Goal: Task Accomplishment & Management: Manage account settings

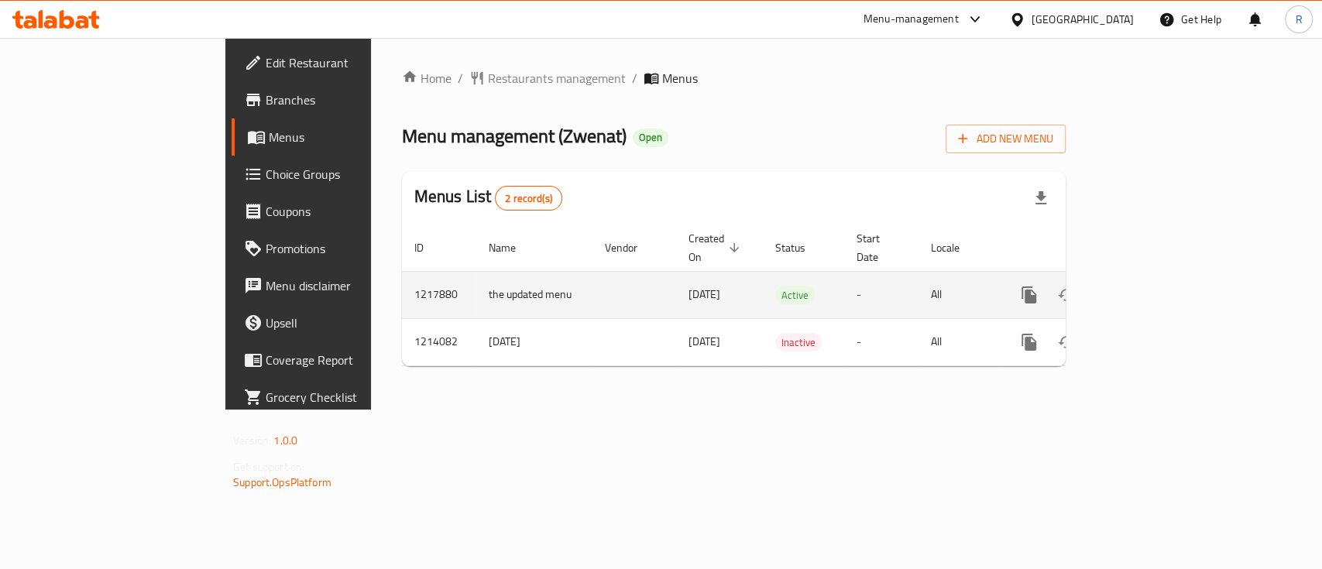
click at [1148, 288] on icon "enhanced table" at bounding box center [1141, 295] width 14 height 14
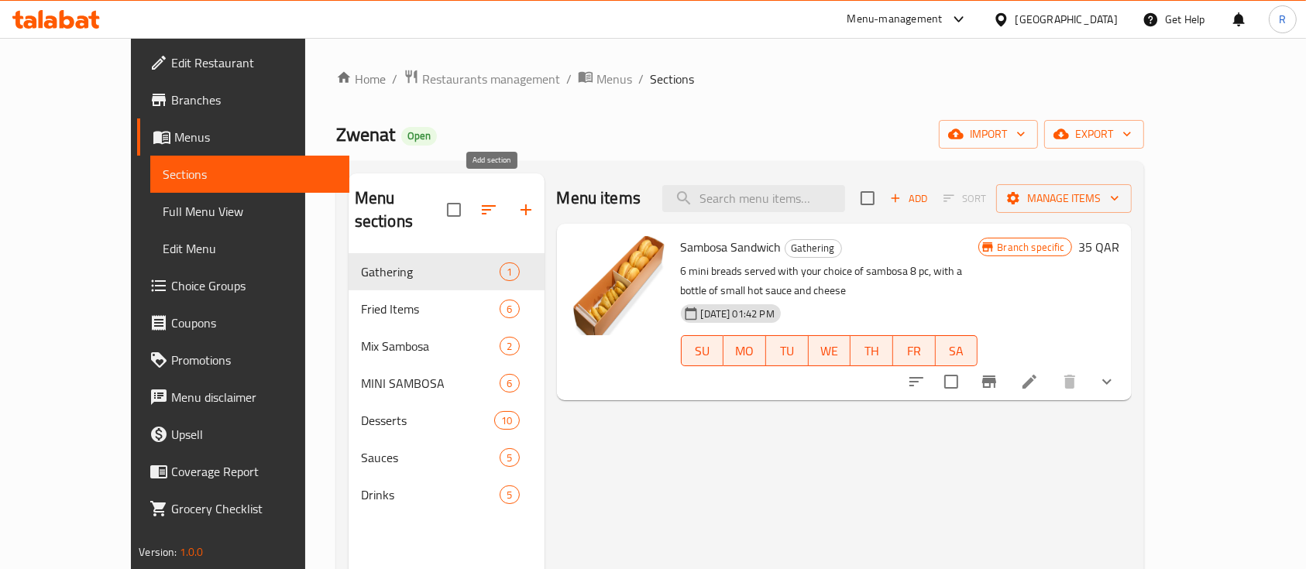
click at [517, 201] on icon "button" at bounding box center [526, 210] width 19 height 19
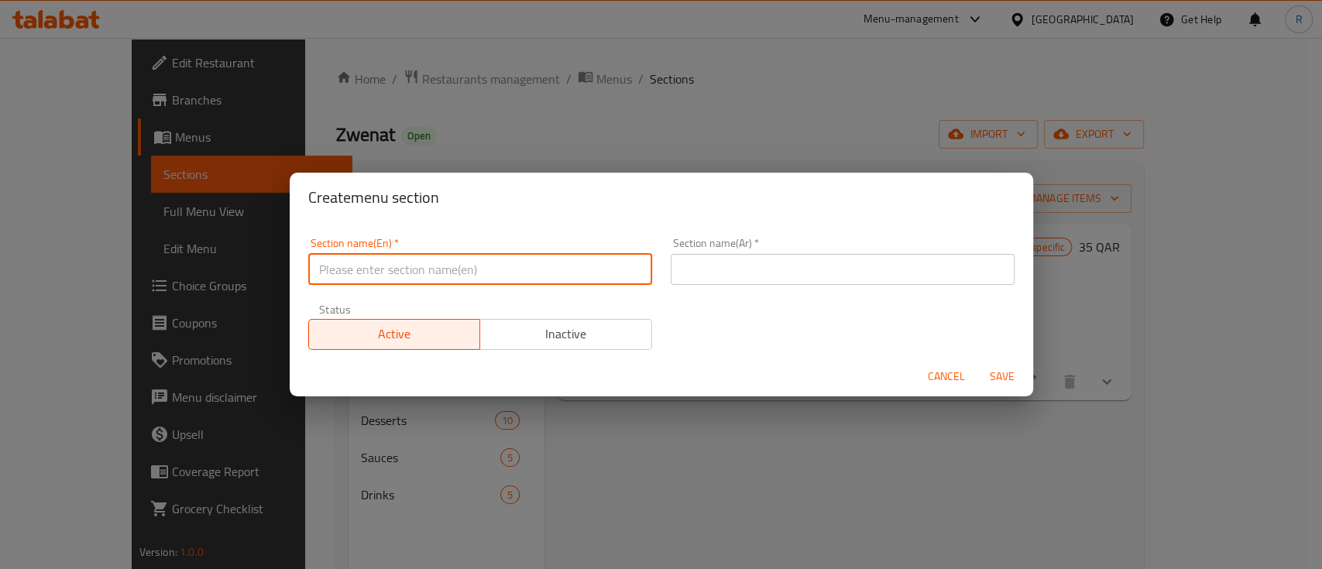
click at [399, 270] on input "text" at bounding box center [480, 269] width 344 height 31
type input "M41"
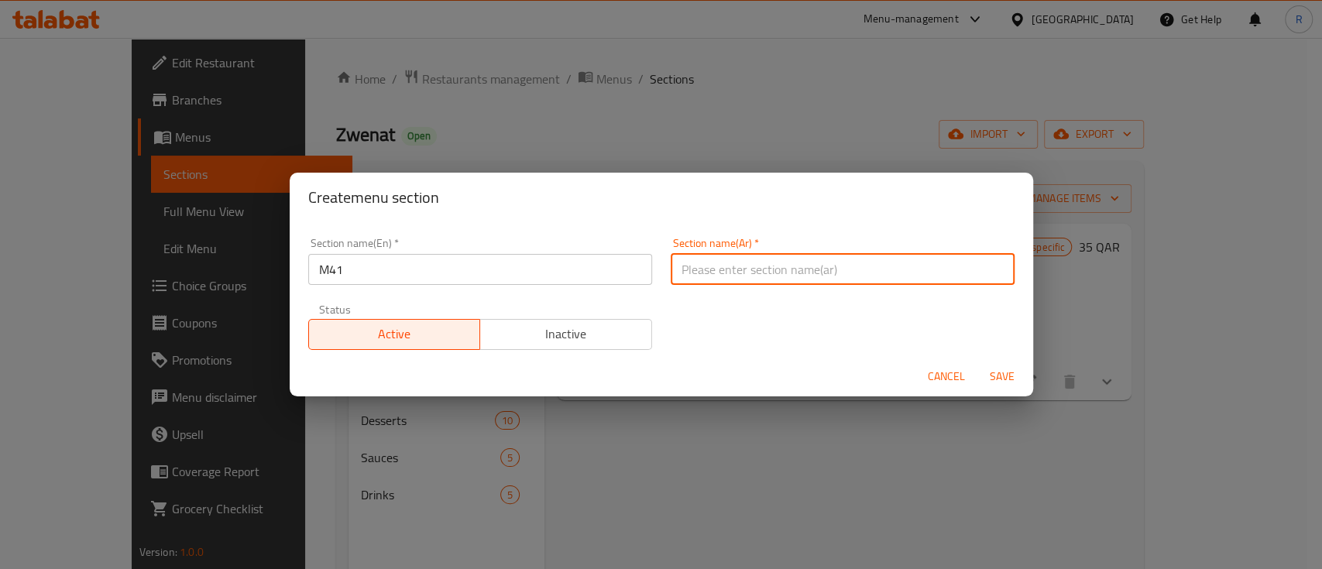
click at [740, 270] on input "text" at bounding box center [843, 269] width 344 height 31
type input "م41"
click at [1018, 369] on span "Save" at bounding box center [1002, 376] width 37 height 19
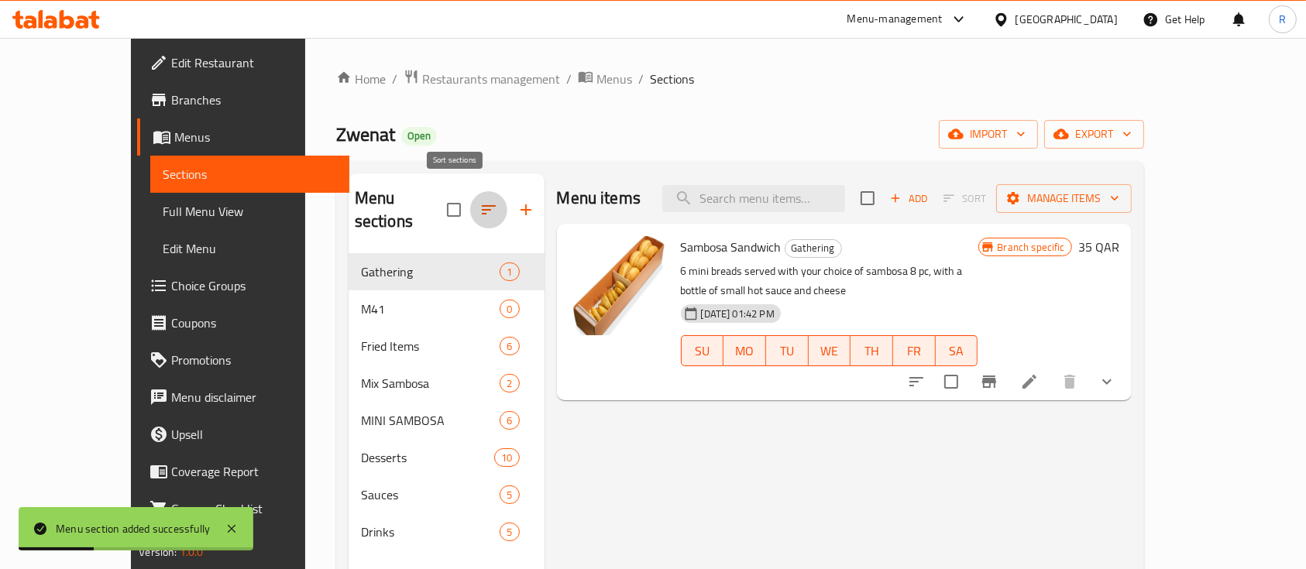
click at [479, 201] on icon "button" at bounding box center [488, 210] width 19 height 19
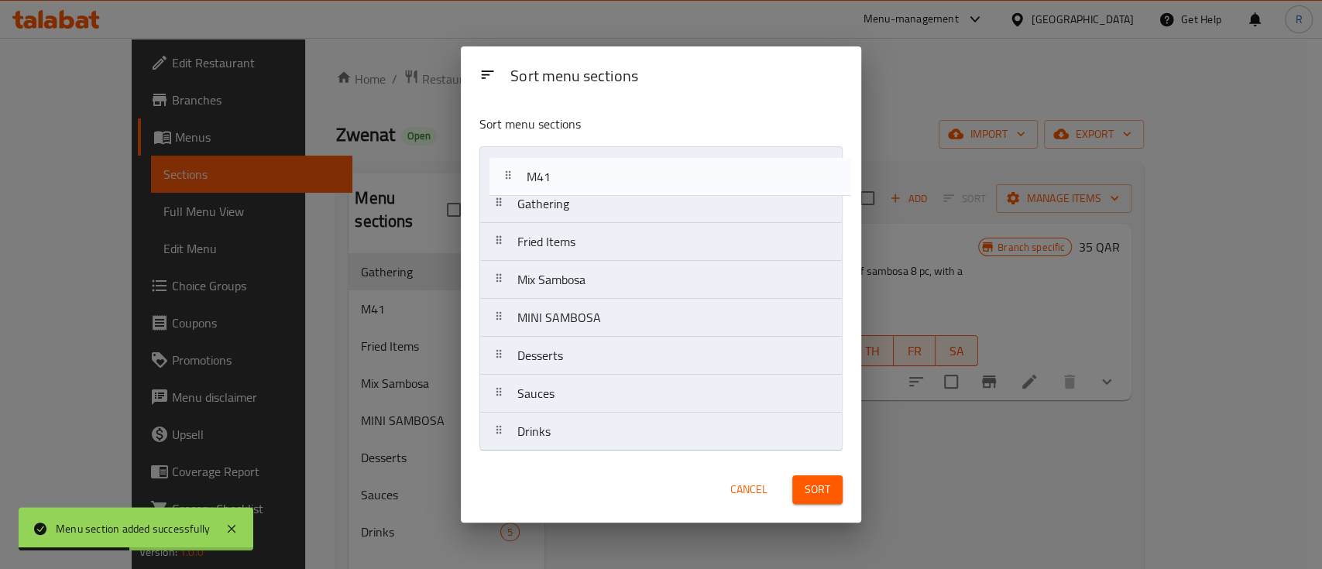
drag, startPoint x: 561, startPoint y: 205, endPoint x: 572, endPoint y: 166, distance: 41.2
click at [572, 166] on nav "Gathering M41 Fried Items Mix Sambosa MINI SAMBOSA Desserts Sauces Drinks" at bounding box center [660, 298] width 363 height 305
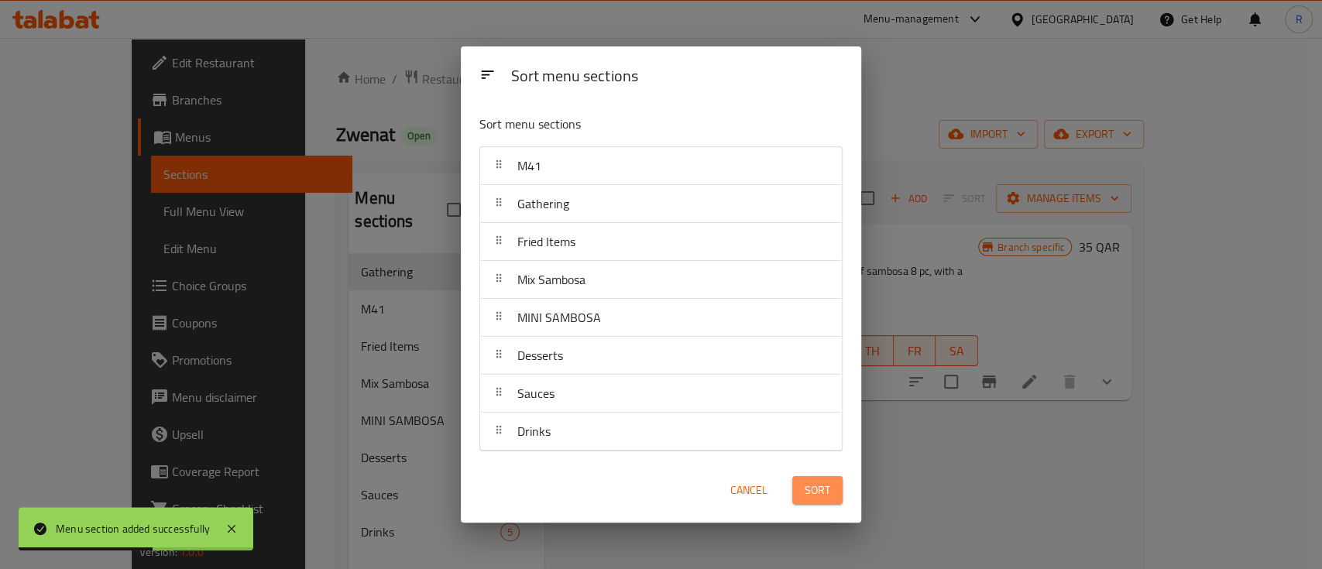
click at [837, 491] on button "Sort" at bounding box center [817, 490] width 50 height 29
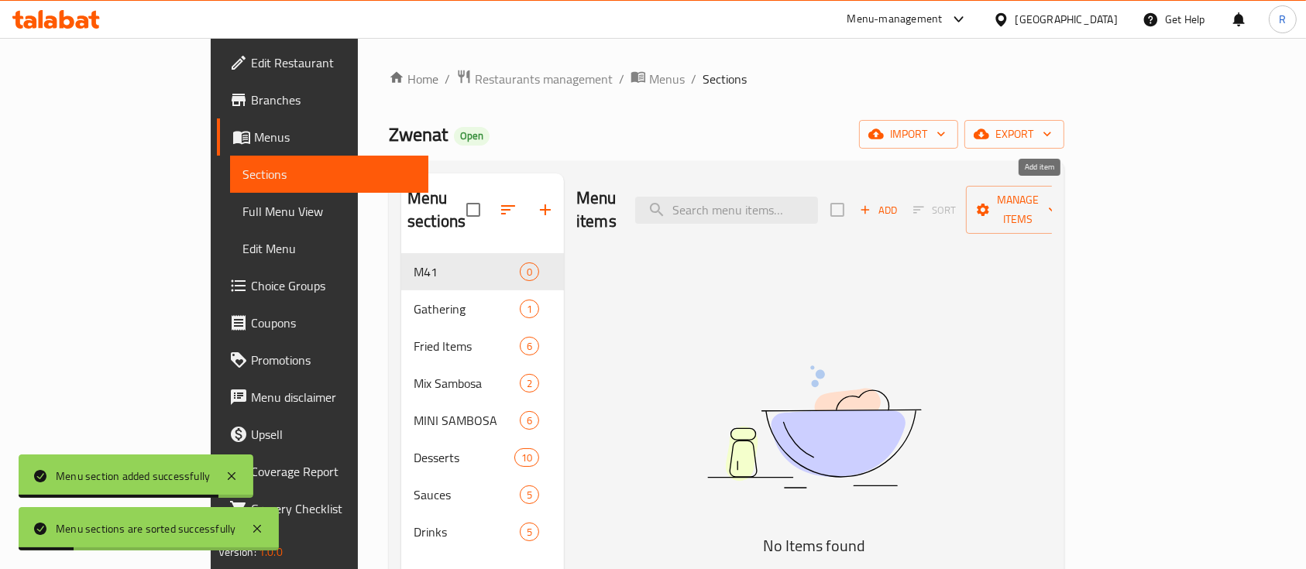
click at [899, 201] on span "Add" at bounding box center [878, 210] width 42 height 18
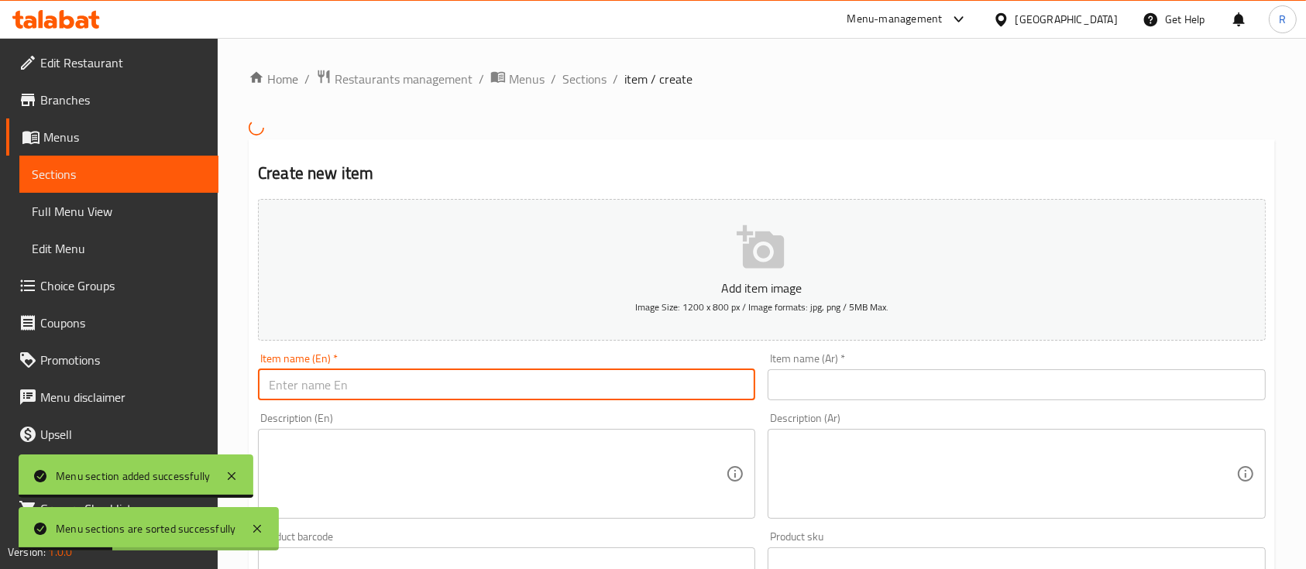
click at [334, 381] on input "text" at bounding box center [506, 384] width 497 height 31
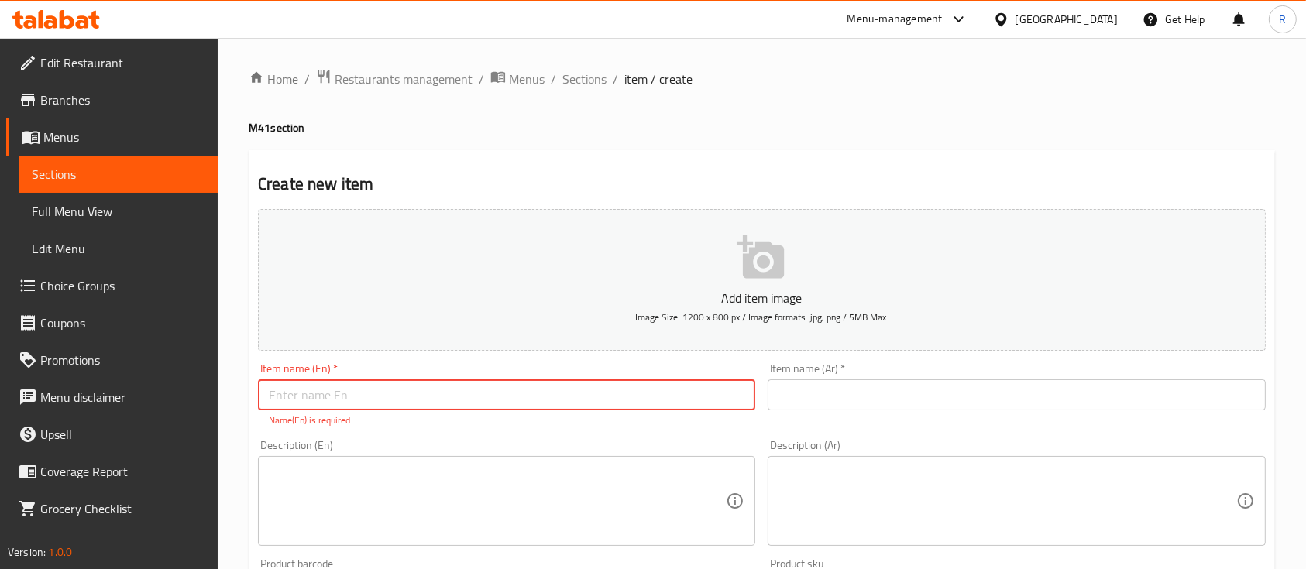
paste input "Fried Risotto Balls 5 PC"
click at [424, 387] on input "Fried Risotto Balls 5 PC [PERSON_NAME]" at bounding box center [506, 395] width 497 height 31
type input "Fried Risotto Balls 5 PC [PERSON_NAME]"
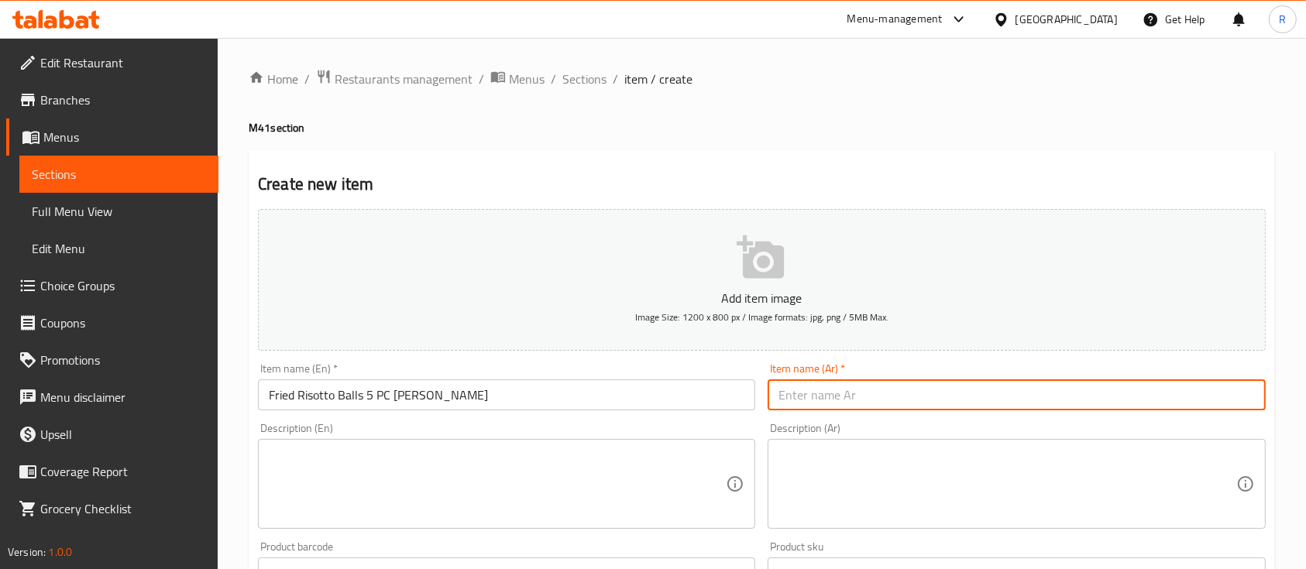
click at [811, 400] on input "text" at bounding box center [1016, 395] width 497 height 31
paste input "وجبة كرات الريزوتو المقلية 5 قطع"
type input "وجبة كرات الريزوتو المقلية 5 قطع"
click at [421, 494] on textarea at bounding box center [497, 485] width 457 height 74
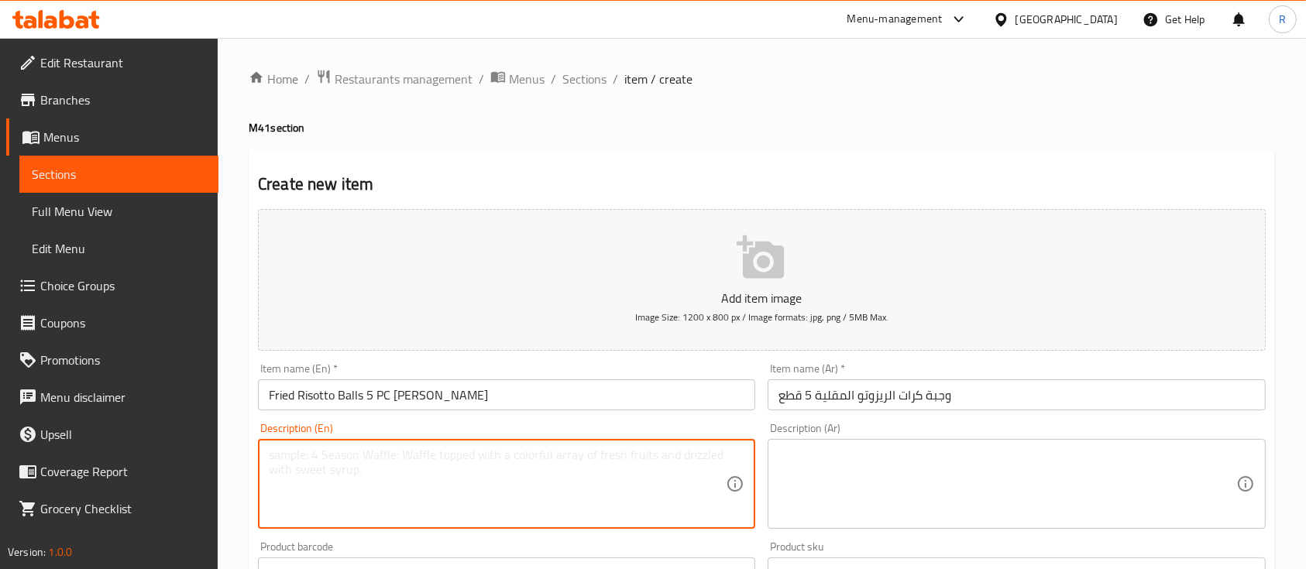
type textarea "F"
click at [390, 461] on textarea "F" at bounding box center [497, 485] width 457 height 74
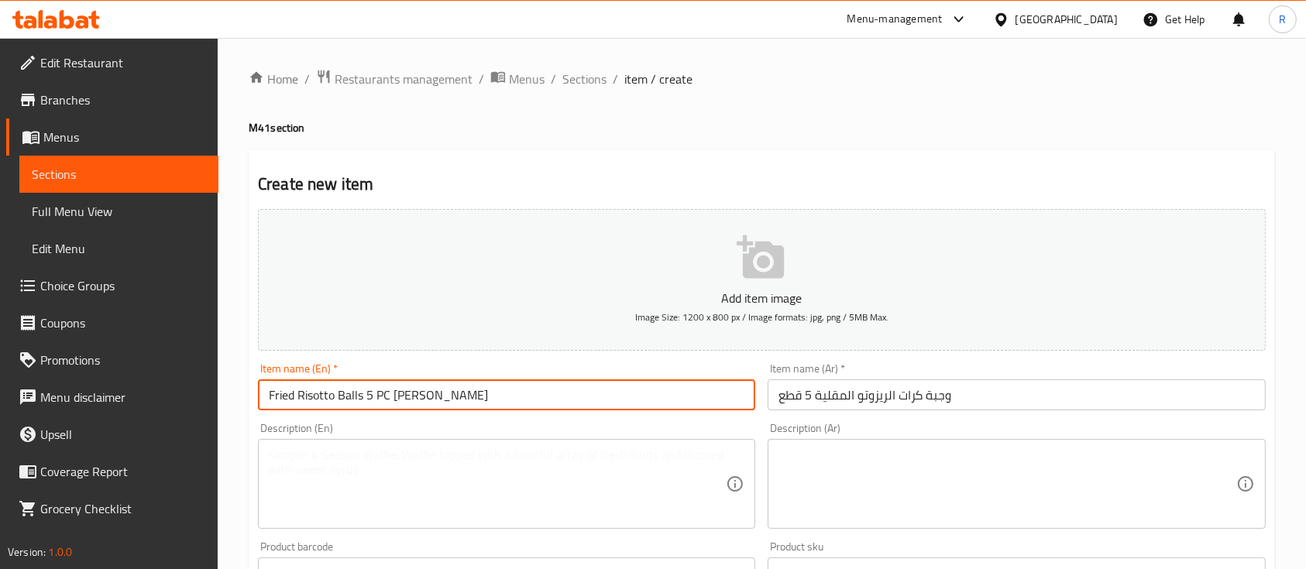
drag, startPoint x: 387, startPoint y: 395, endPoint x: 264, endPoint y: 395, distance: 122.4
click at [264, 395] on input "Fried Risotto Balls 5 PC [PERSON_NAME]" at bounding box center [506, 395] width 497 height 31
click at [285, 478] on textarea at bounding box center [497, 485] width 457 height 74
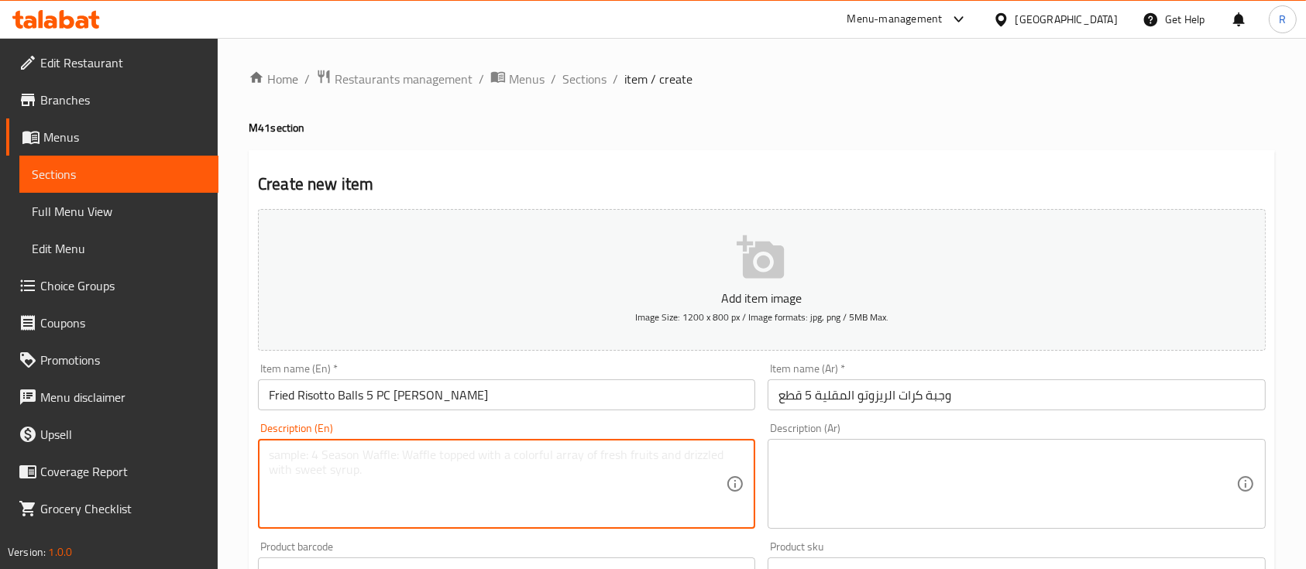
paste textarea "Fried Risotto Balls 5 PC"
click at [329, 466] on textarea "Fried Risotto Balls 5 PCs and Kinza" at bounding box center [497, 485] width 457 height 74
type textarea "Fried Risotto Balls 5 PCs and Kinza"
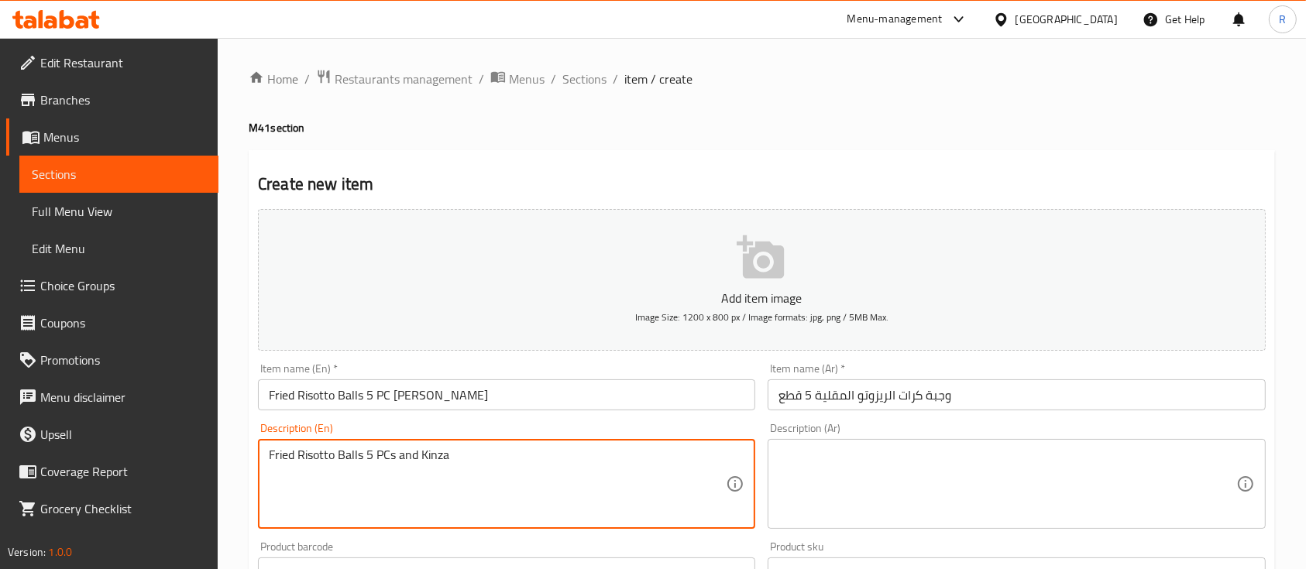
click at [840, 462] on textarea at bounding box center [1006, 485] width 457 height 74
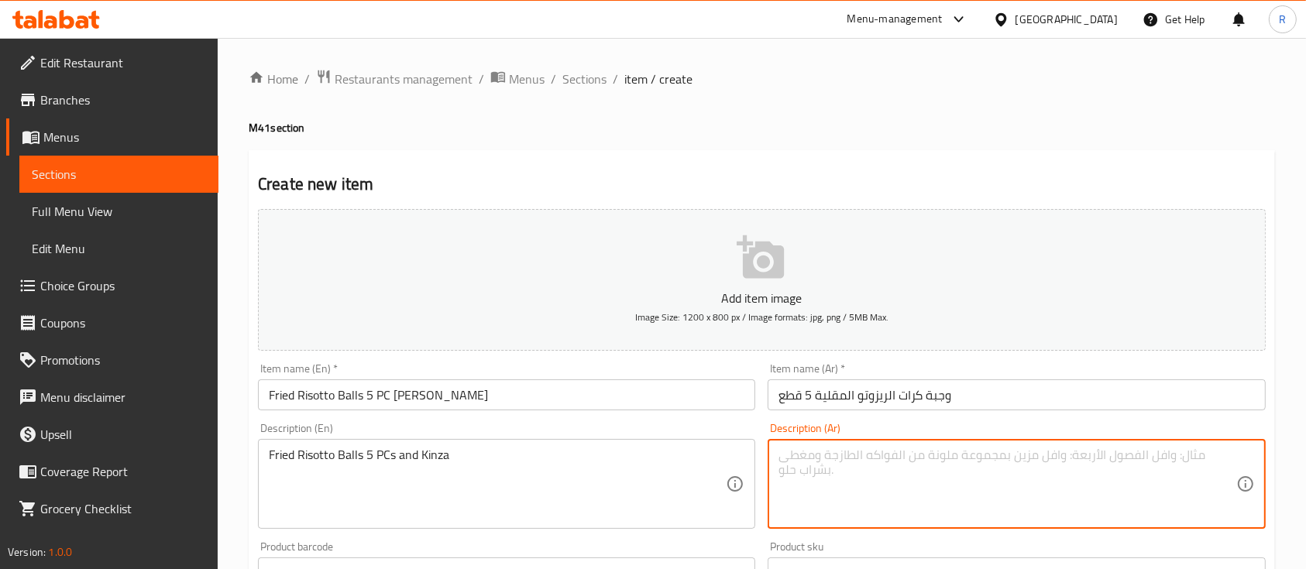
paste textarea "كرات الريزوتو المقلية 5 قطع وكينزا"
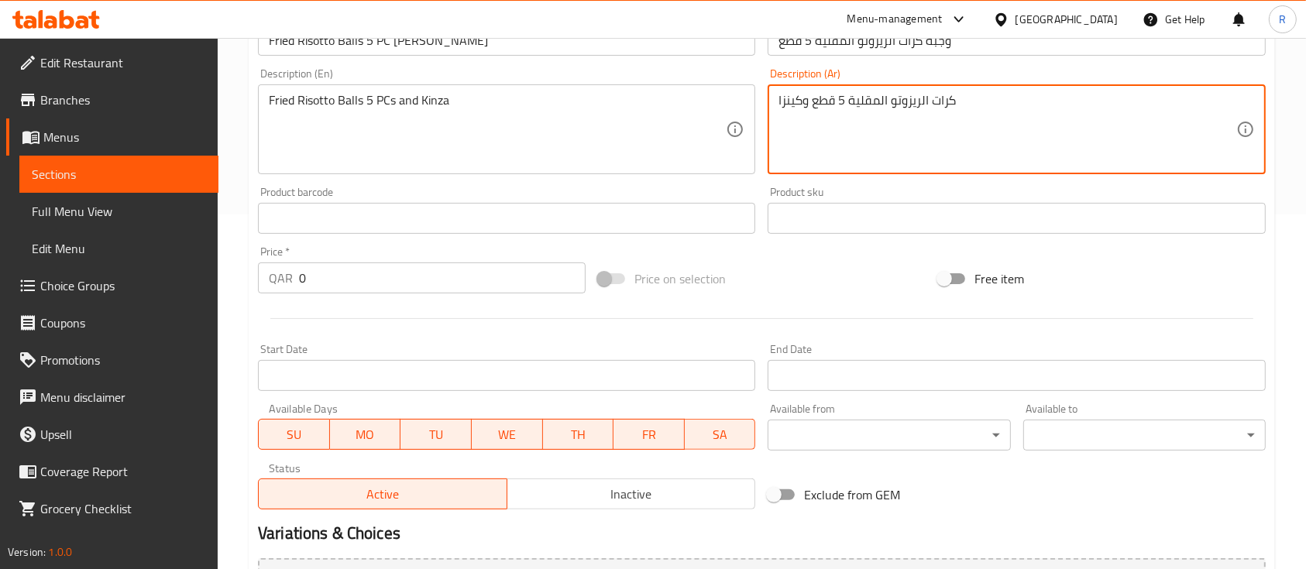
scroll to position [359, 0]
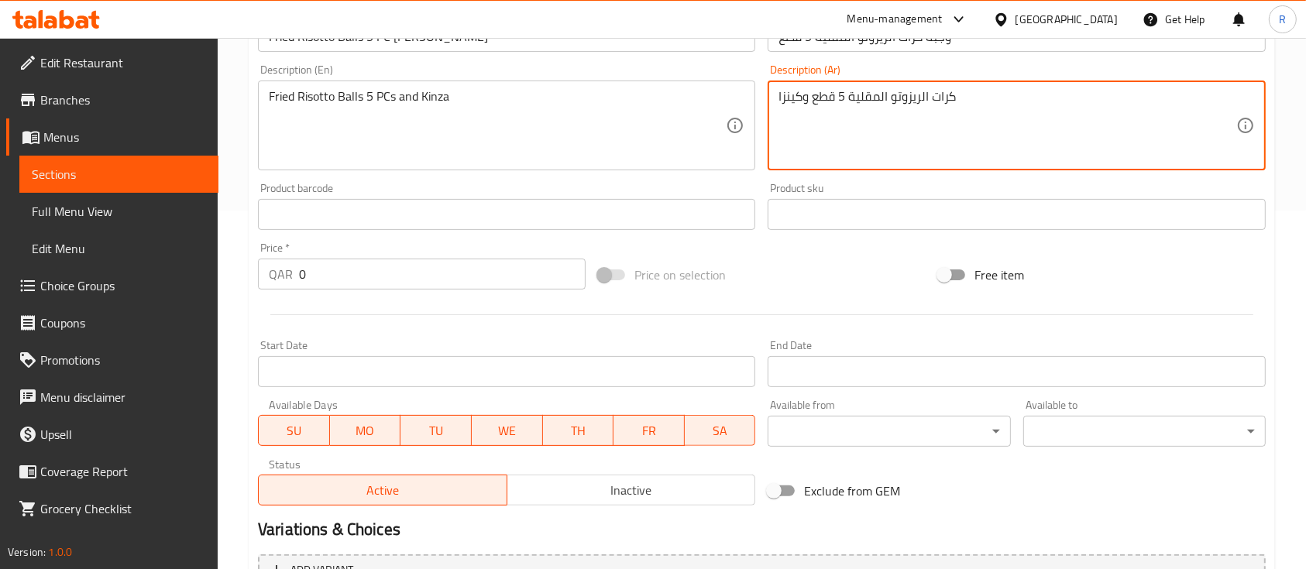
type textarea "كرات الريزوتو المقلية 5 قطع وكينزا"
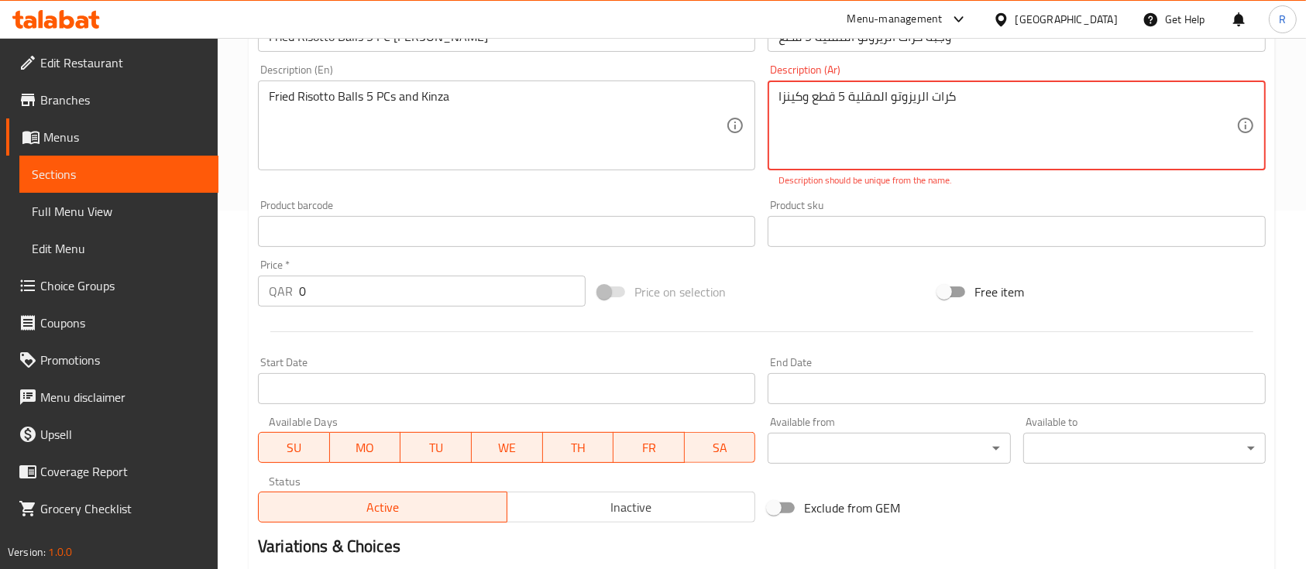
click at [328, 287] on input "0" at bounding box center [442, 291] width 287 height 31
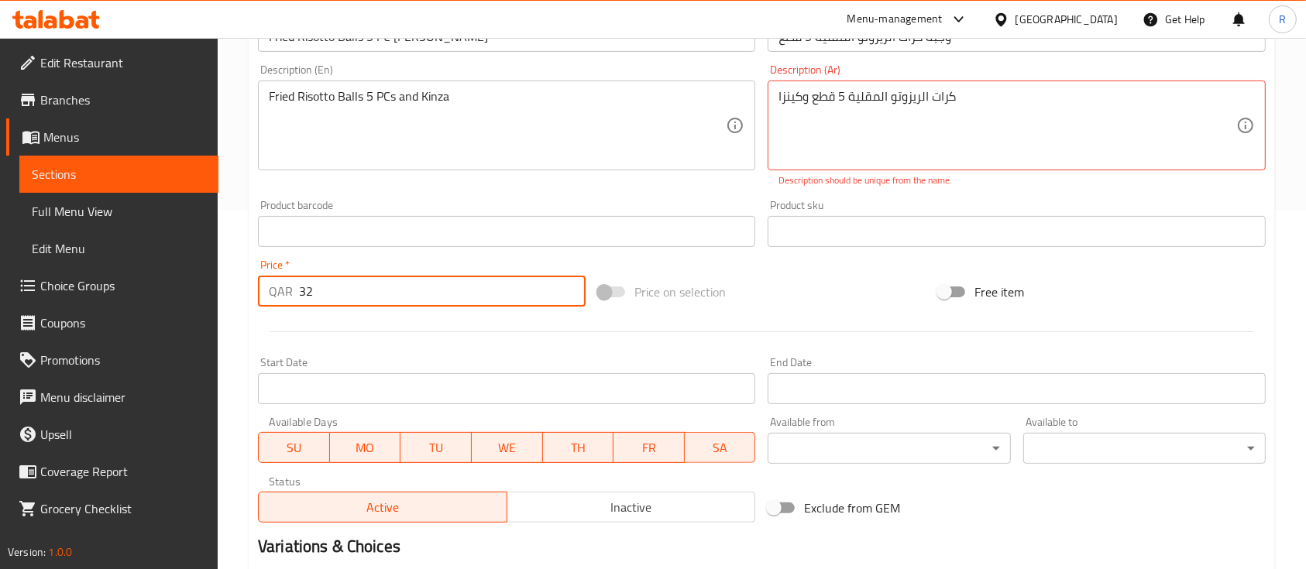
scroll to position [542, 0]
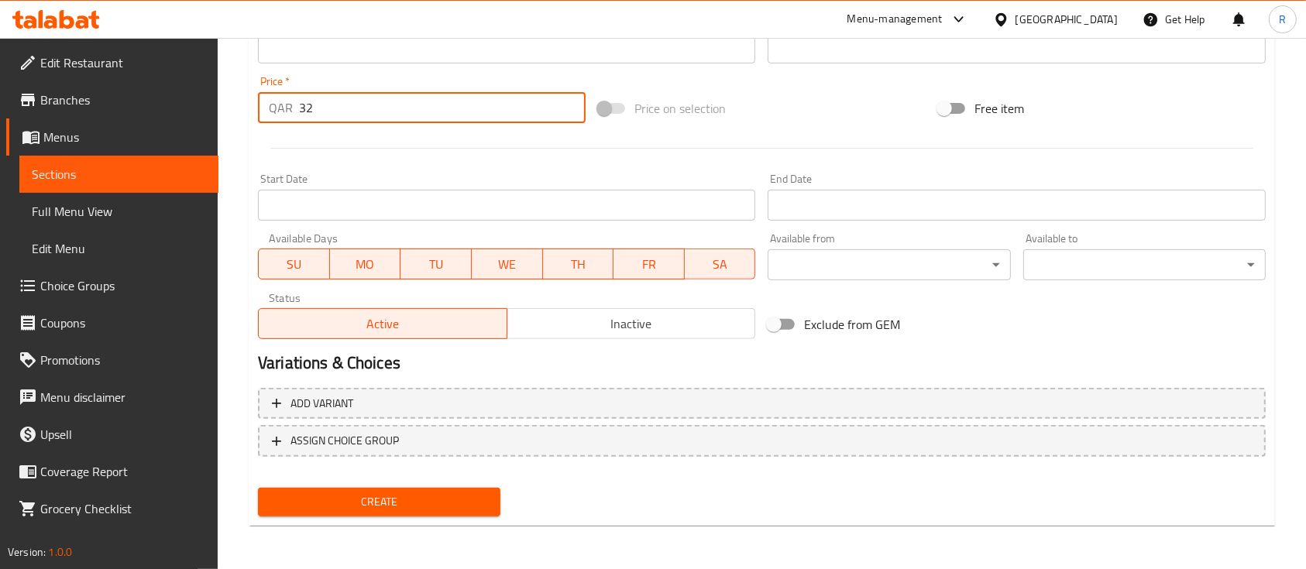
type input "32"
click at [370, 503] on span "Create" at bounding box center [379, 502] width 218 height 19
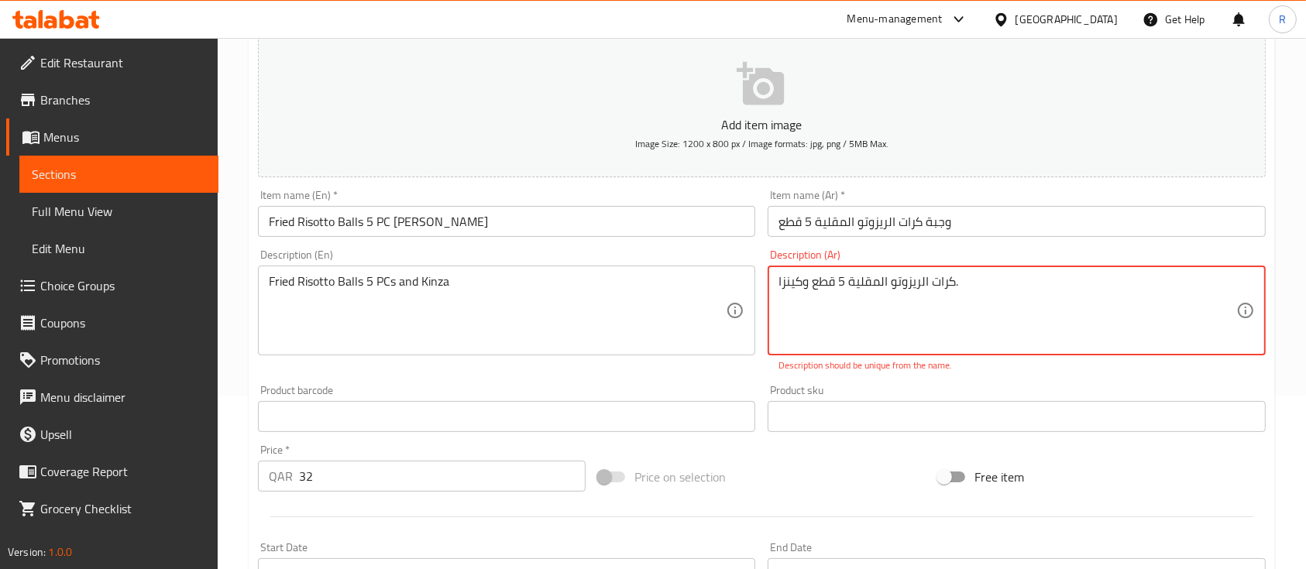
type textarea "كرات الريزوتو المقلية 5 قطع وكينزا."
click at [1272, 118] on div "Create new item Add item image Image Size: 1200 x 800 px / Image formats: jpg, …" at bounding box center [762, 436] width 1026 height 919
click at [975, 280] on textarea "كرات الريزوتو المقلية 5 قطع وكينزا." at bounding box center [1006, 311] width 457 height 74
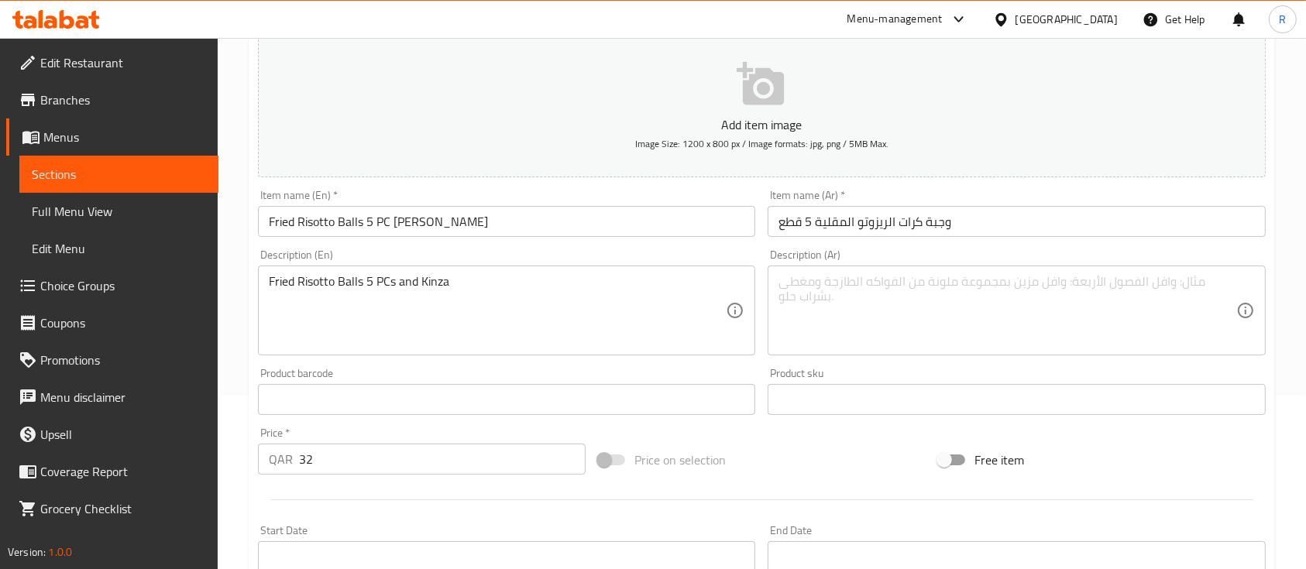
click at [1280, 119] on div "Home / Restaurants management / Menus / Sections / item / create M41 section Cr…" at bounding box center [762, 392] width 1088 height 1057
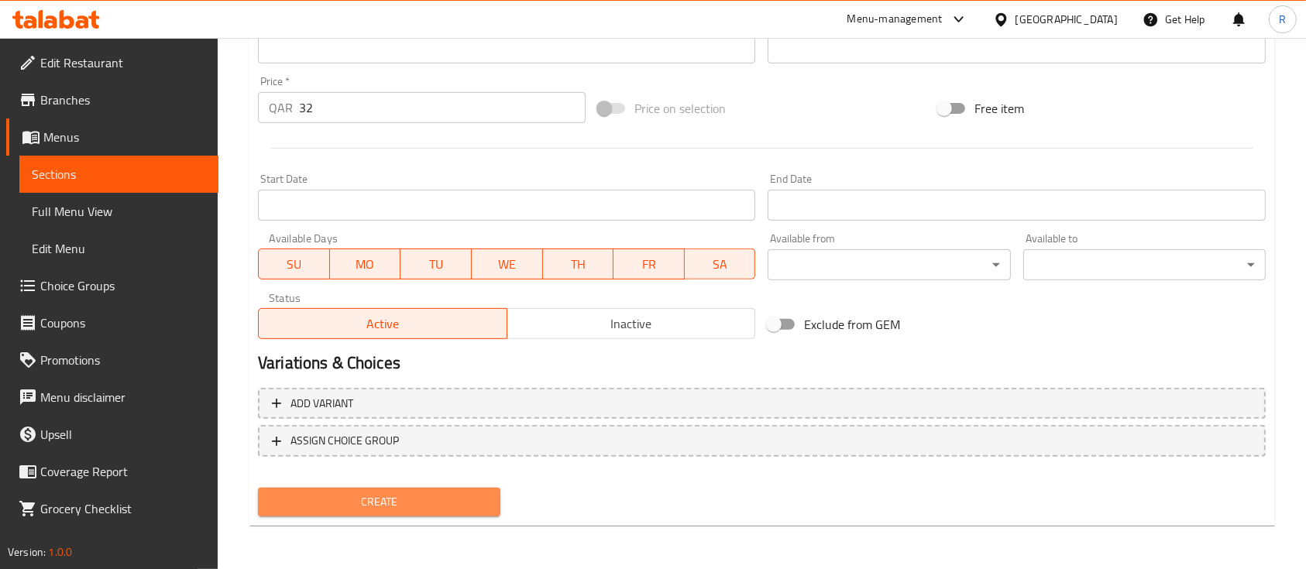
click at [335, 506] on span "Create" at bounding box center [379, 502] width 218 height 19
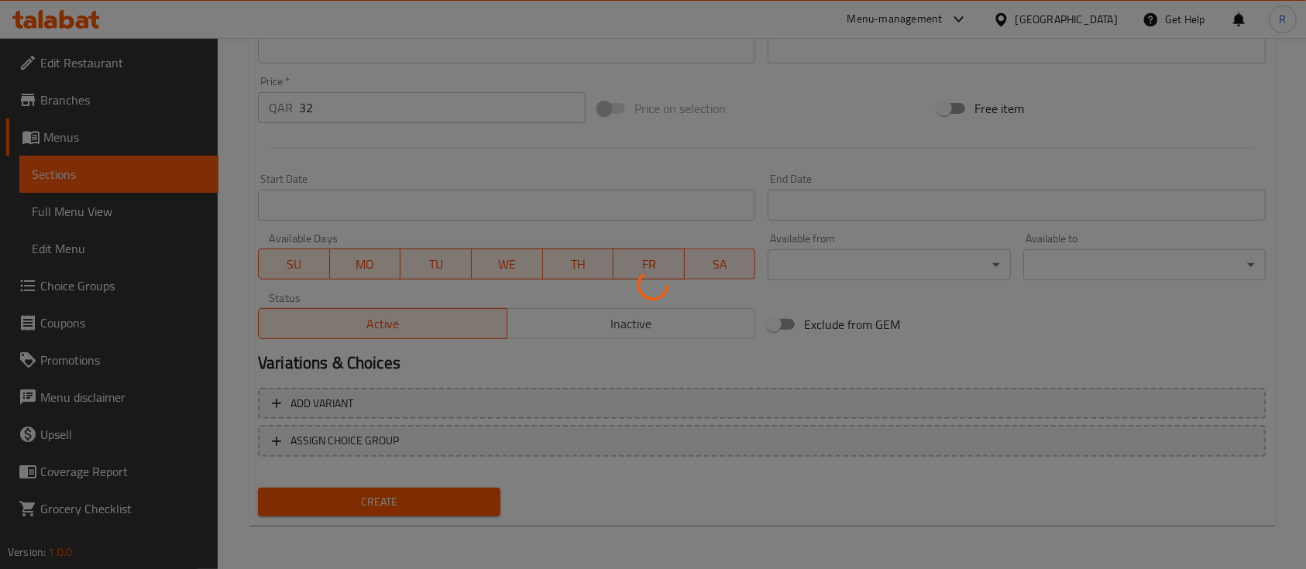
scroll to position [0, 0]
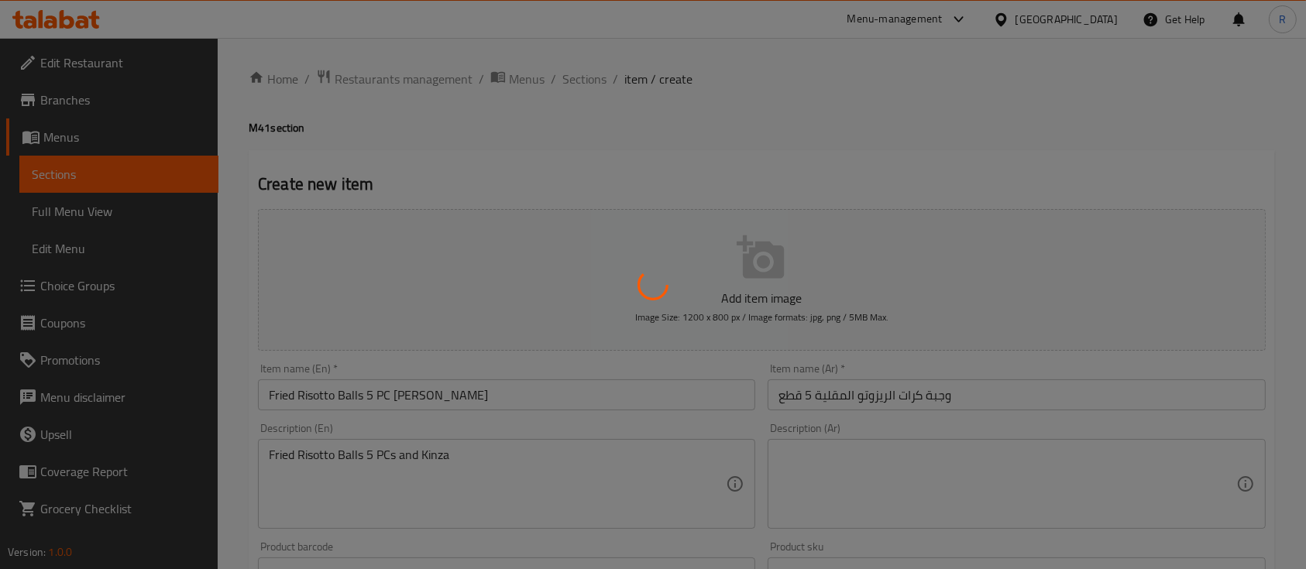
type input "0"
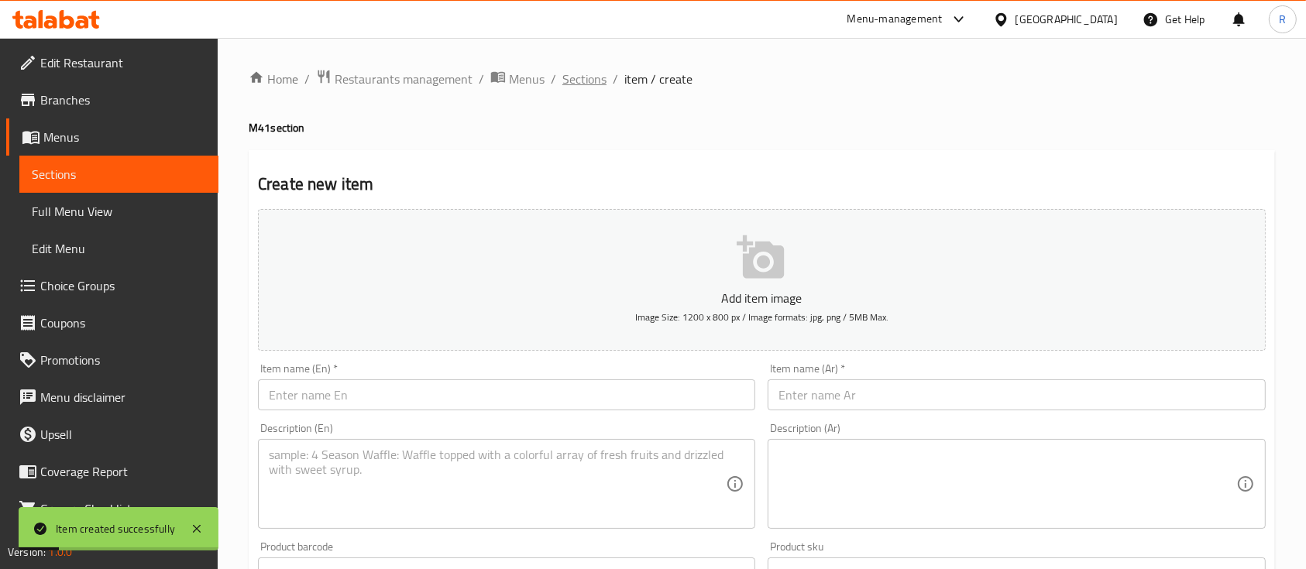
click at [574, 81] on span "Sections" at bounding box center [584, 79] width 44 height 19
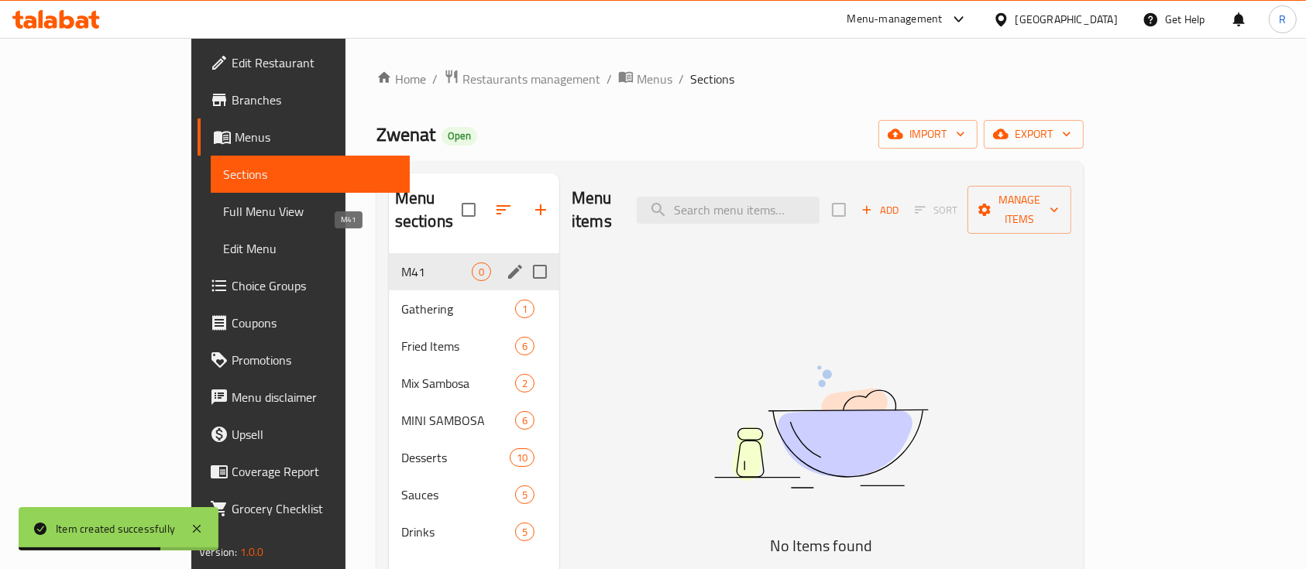
click at [401, 263] on span "M41" at bounding box center [436, 272] width 70 height 19
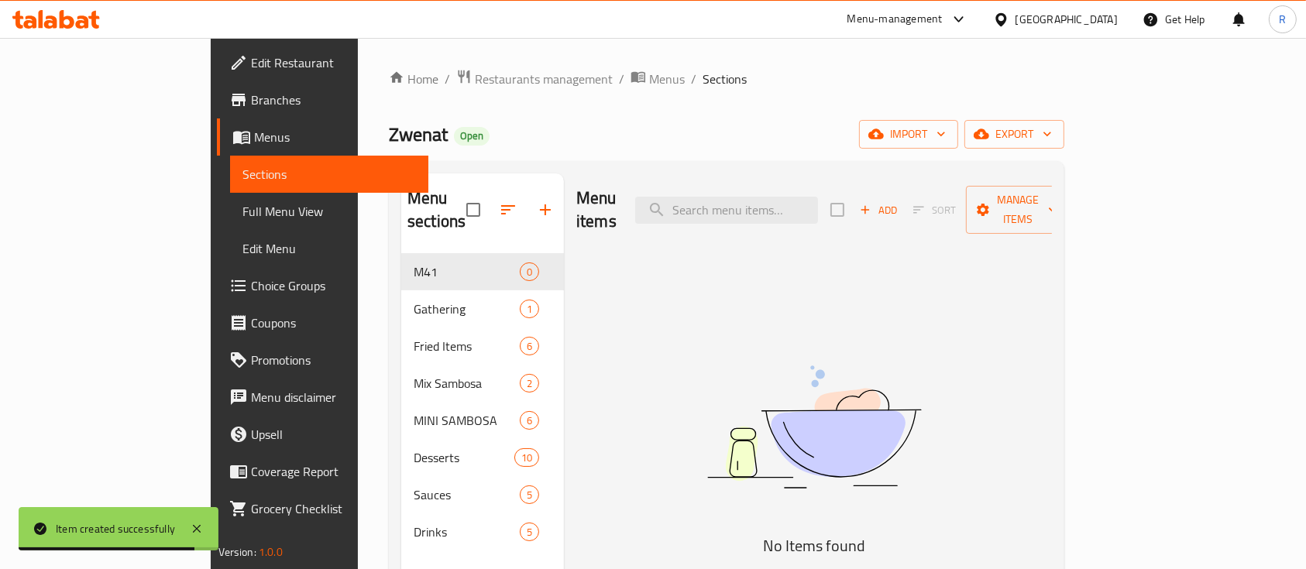
click at [659, 88] on ol "Home / Restaurants management / Menus / Sections" at bounding box center [726, 79] width 675 height 20
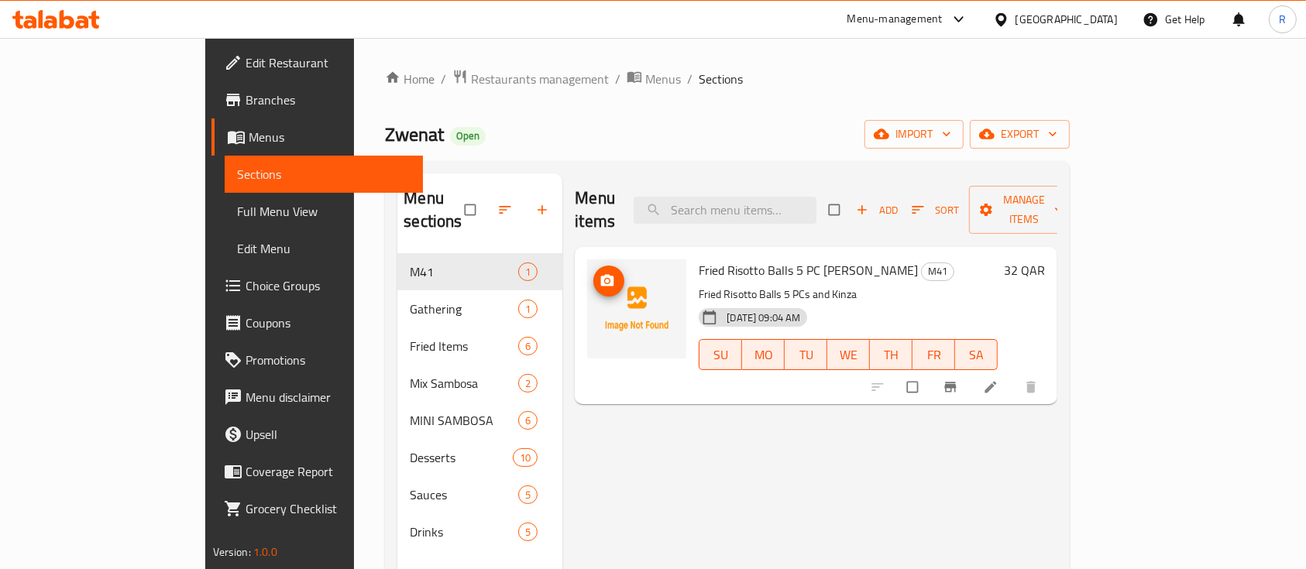
click at [601, 275] on icon "upload picture" at bounding box center [607, 281] width 13 height 12
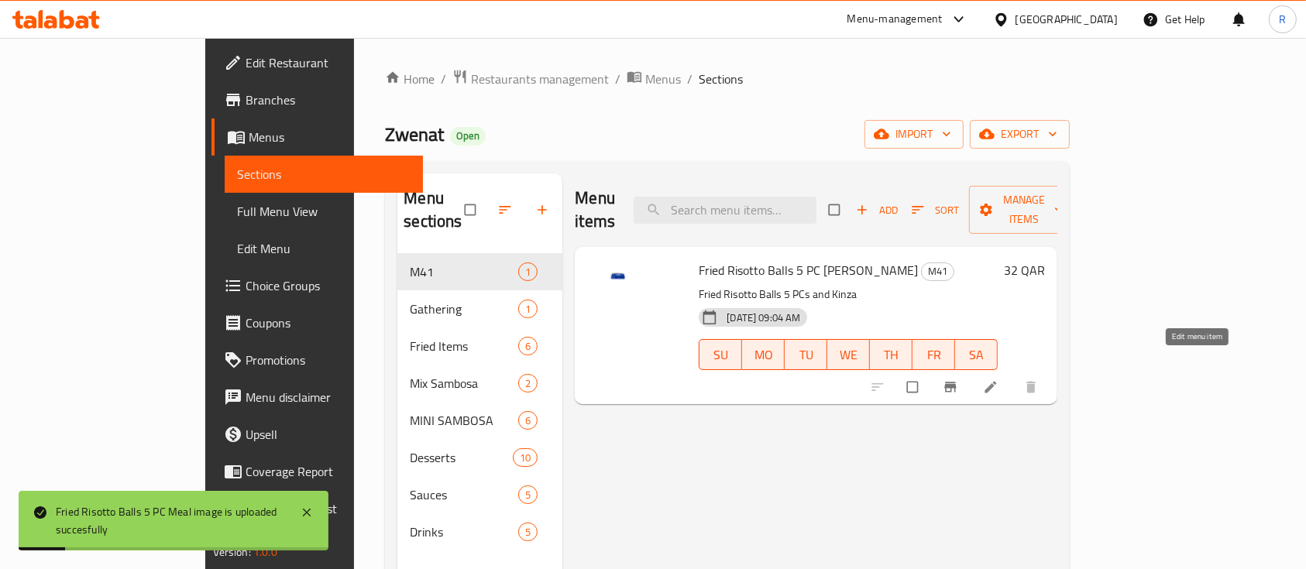
click at [998, 380] on icon at bounding box center [990, 387] width 15 height 15
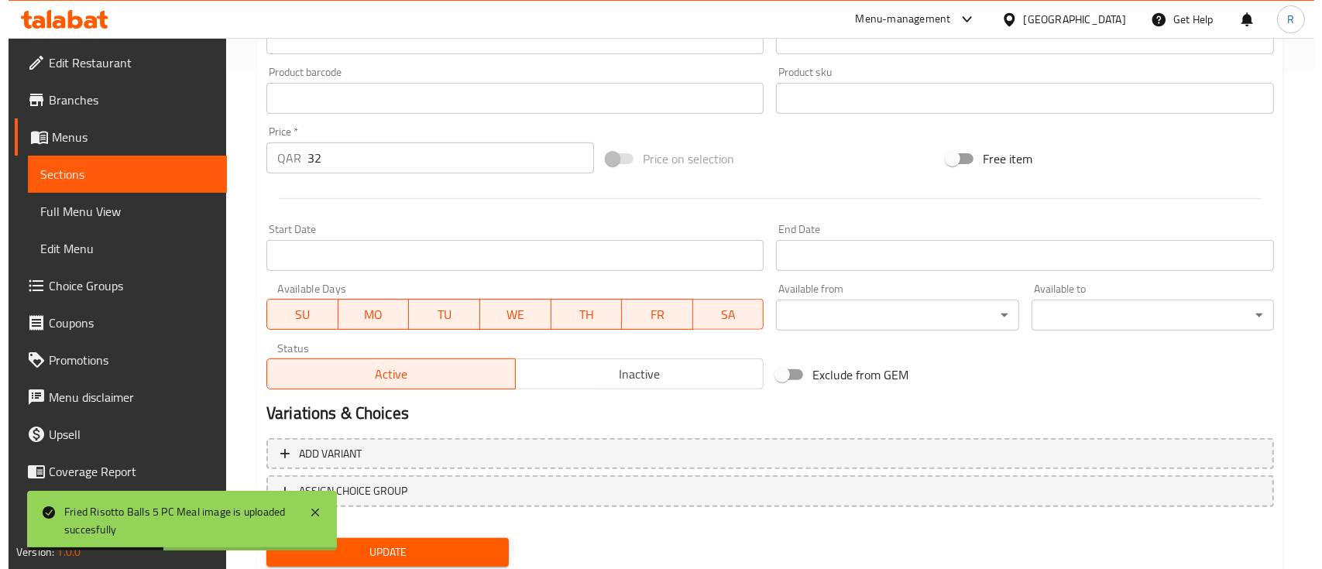
scroll to position [547, 0]
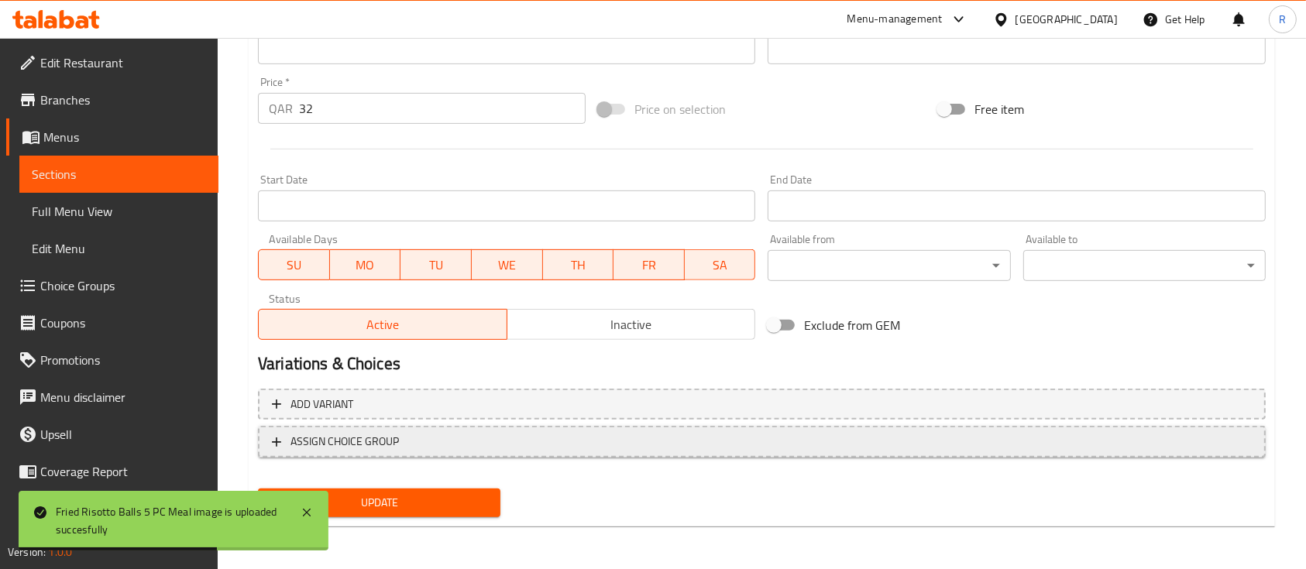
click at [413, 432] on span "ASSIGN CHOICE GROUP" at bounding box center [762, 441] width 980 height 19
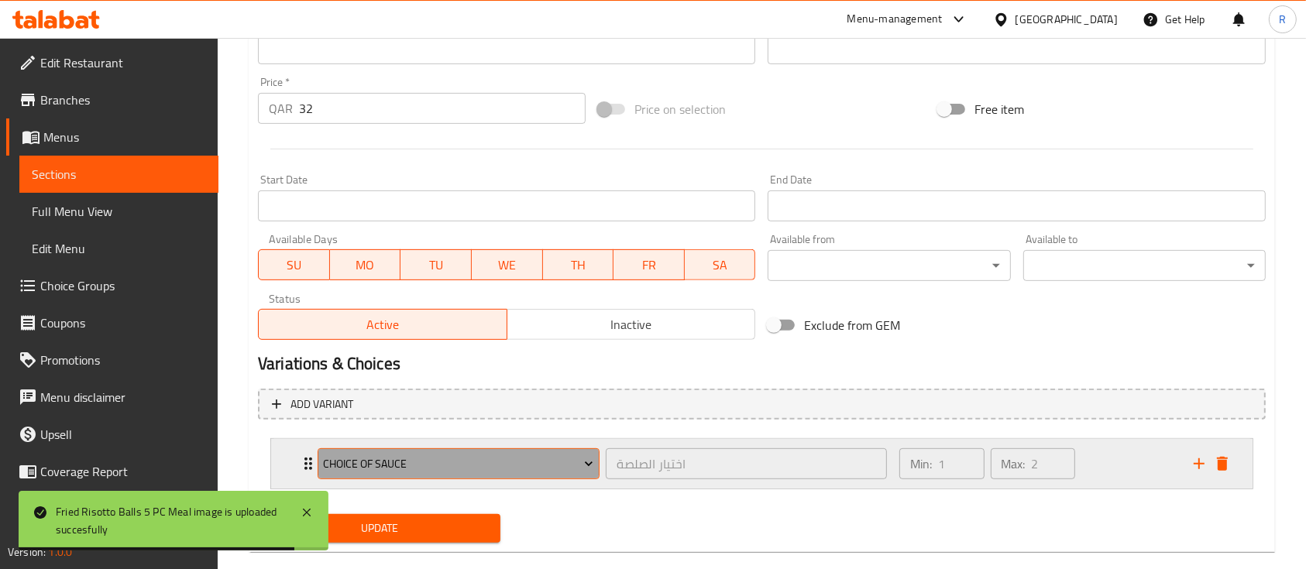
click at [538, 455] on span "CHOICE OF SAUCE" at bounding box center [458, 464] width 270 height 19
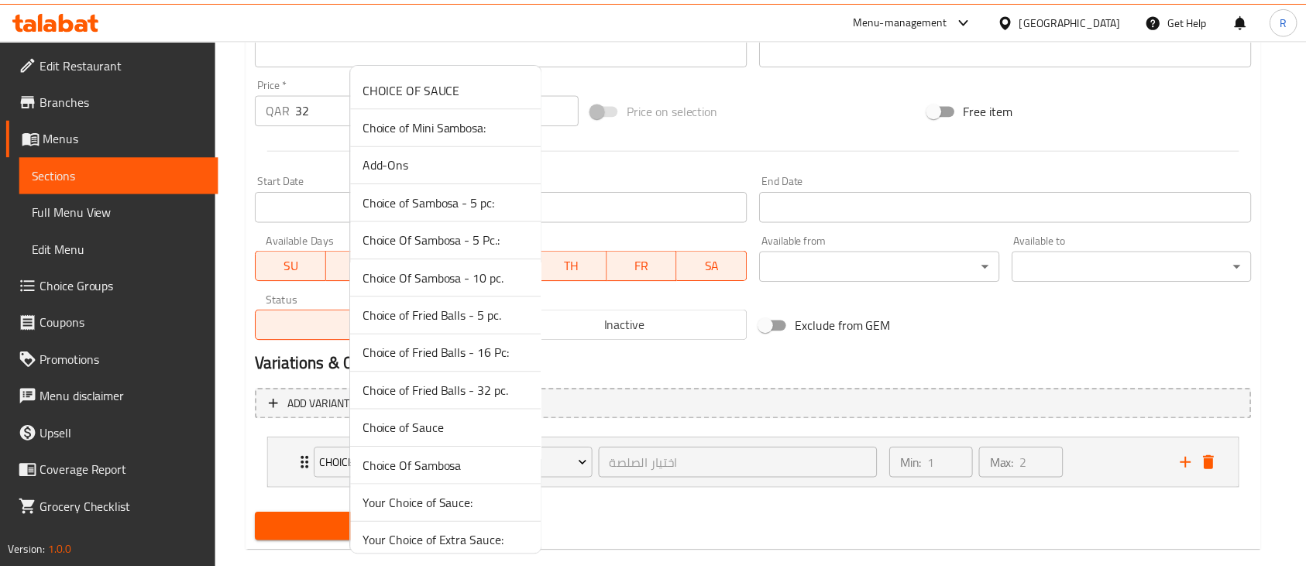
scroll to position [0, 0]
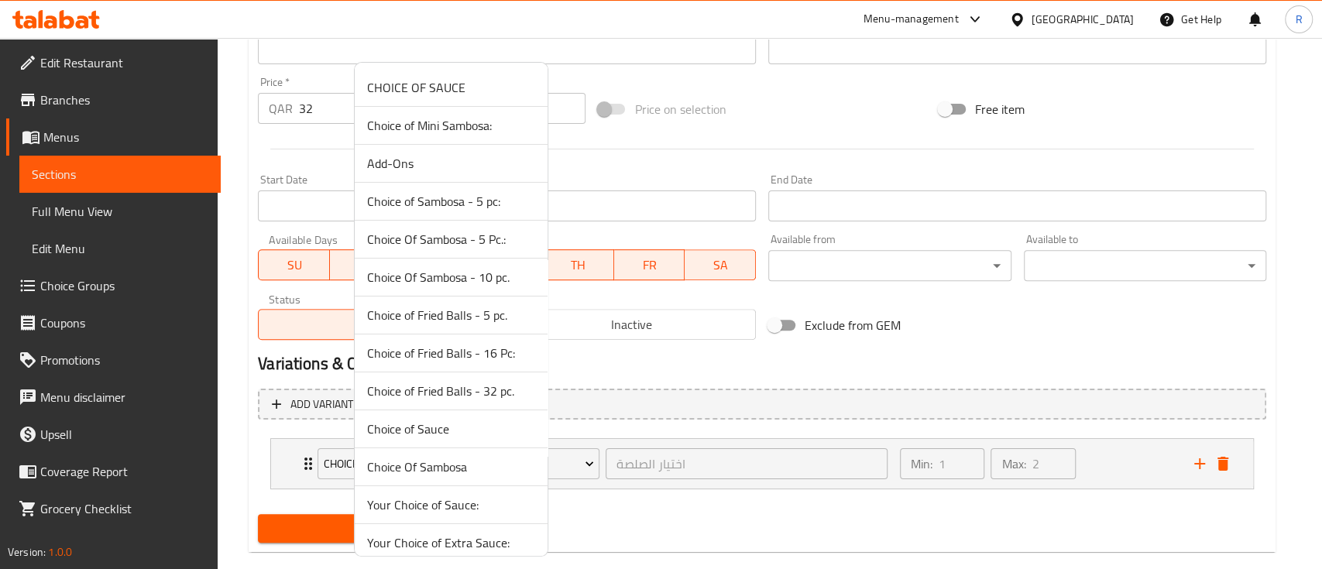
click at [1304, 170] on div at bounding box center [661, 284] width 1322 height 569
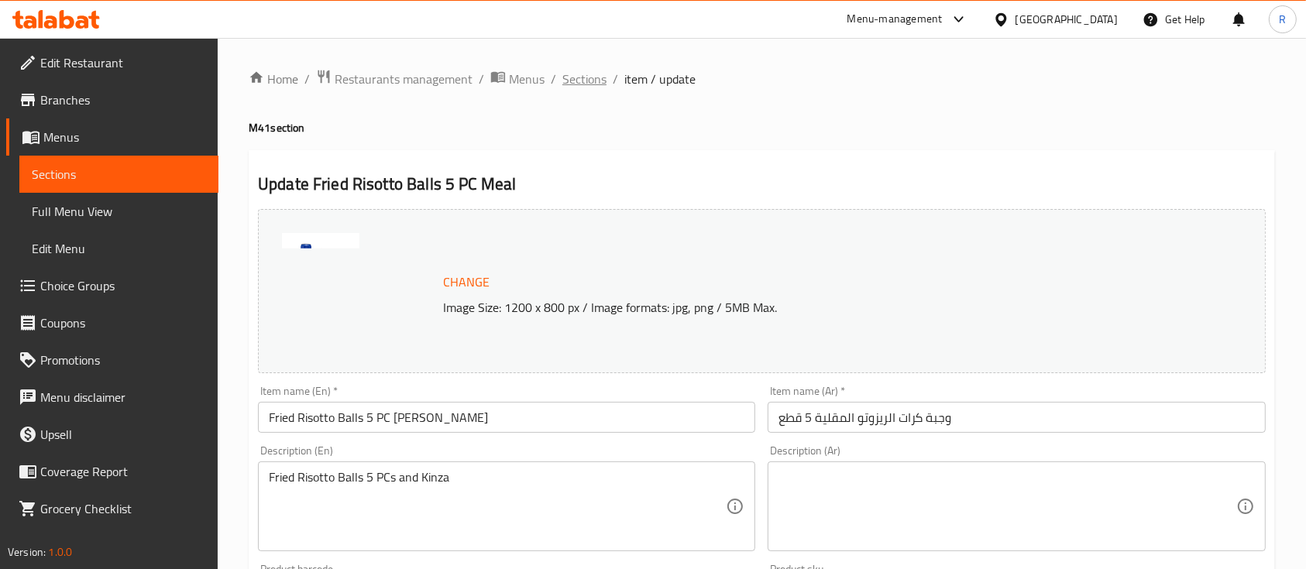
click at [590, 70] on span "Sections" at bounding box center [584, 79] width 44 height 19
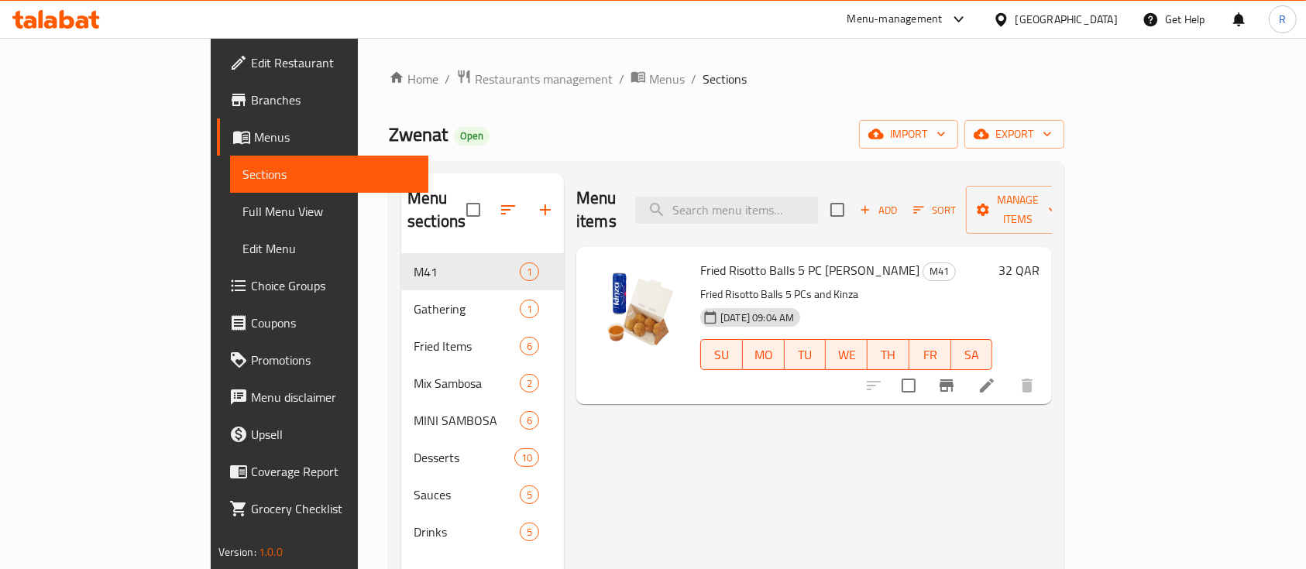
click at [943, 15] on div "Menu-management" at bounding box center [894, 19] width 95 height 19
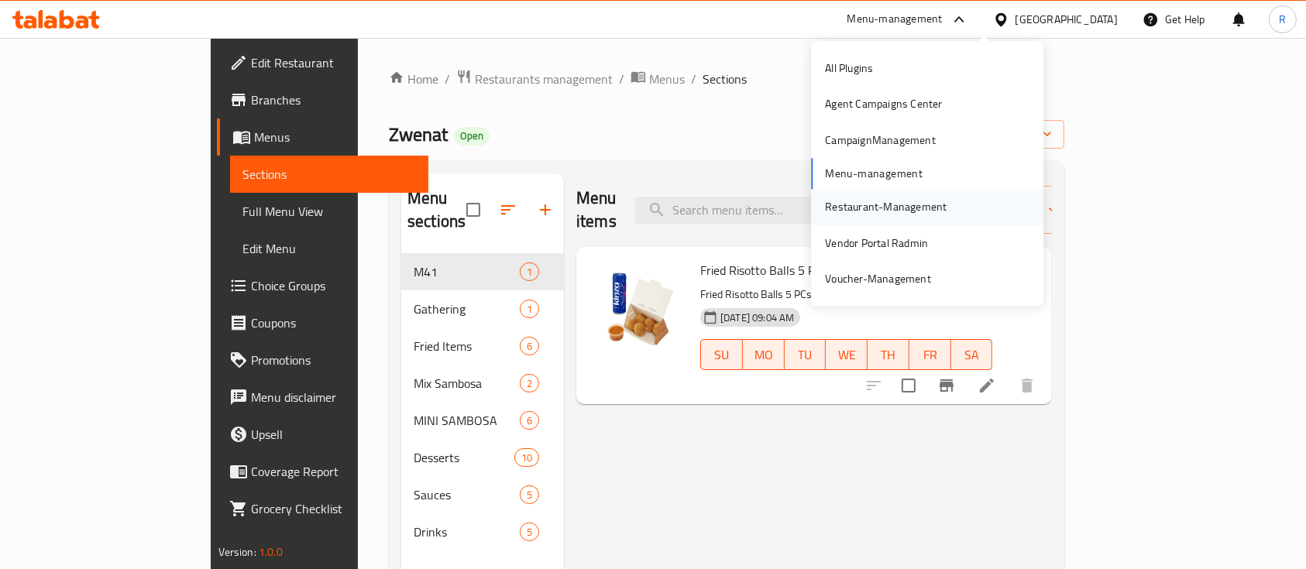
click at [860, 207] on div "Restaurant-Management" at bounding box center [886, 207] width 122 height 17
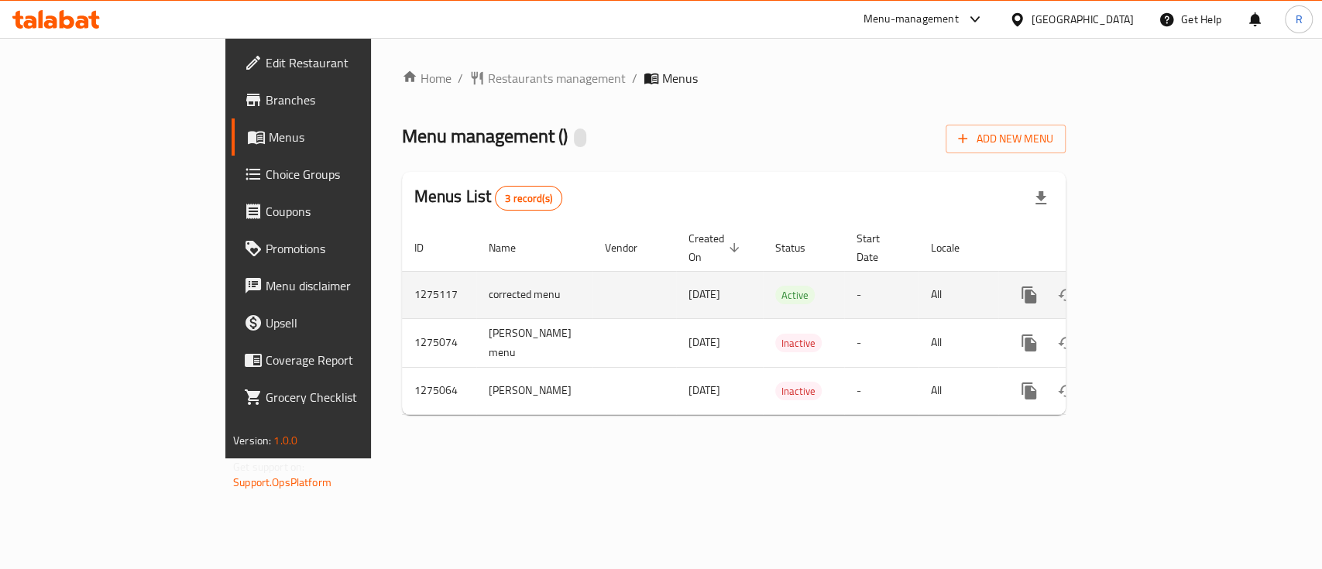
click at [1150, 286] on icon "enhanced table" at bounding box center [1141, 295] width 19 height 19
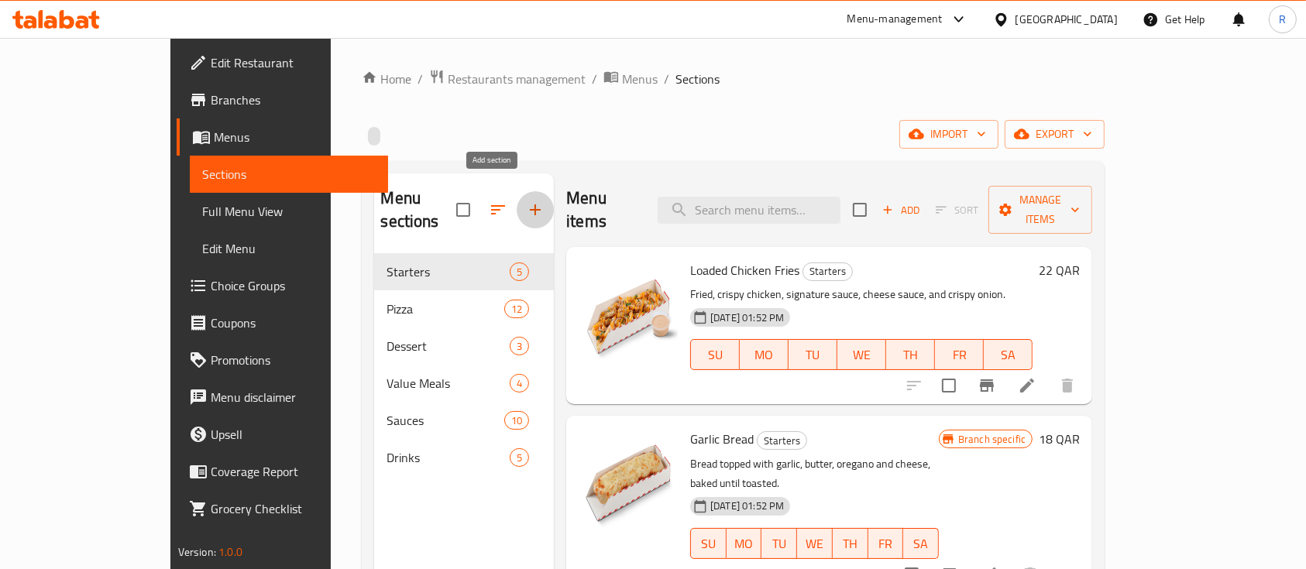
click at [530, 204] on icon "button" at bounding box center [535, 209] width 11 height 11
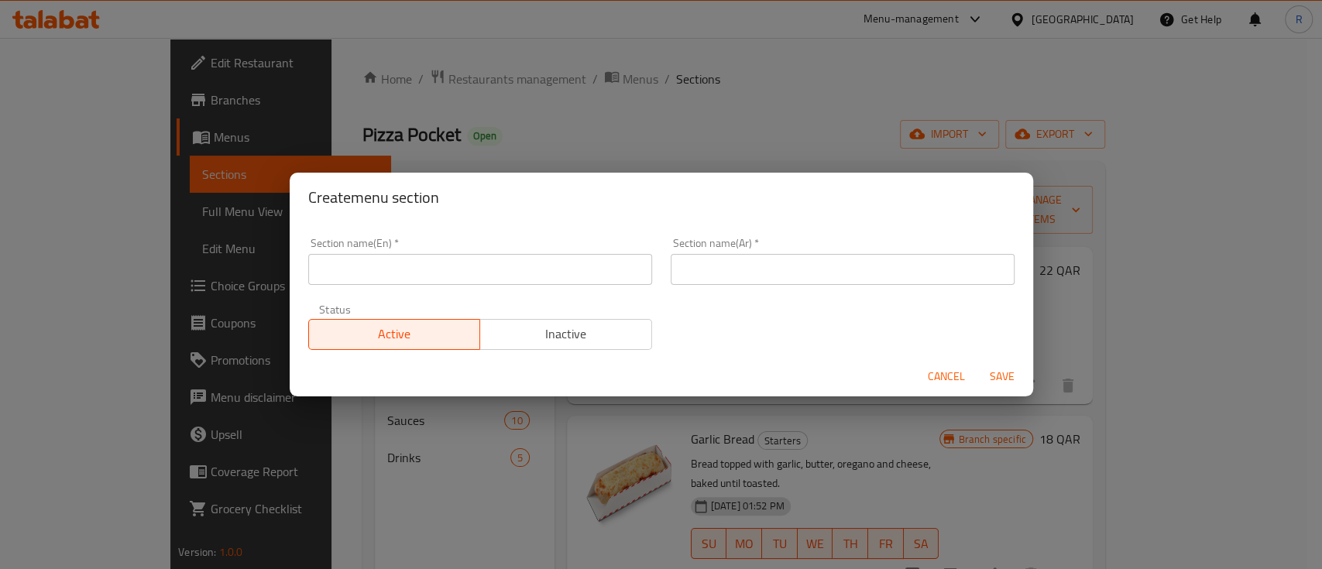
click at [397, 277] on input "text" at bounding box center [480, 269] width 344 height 31
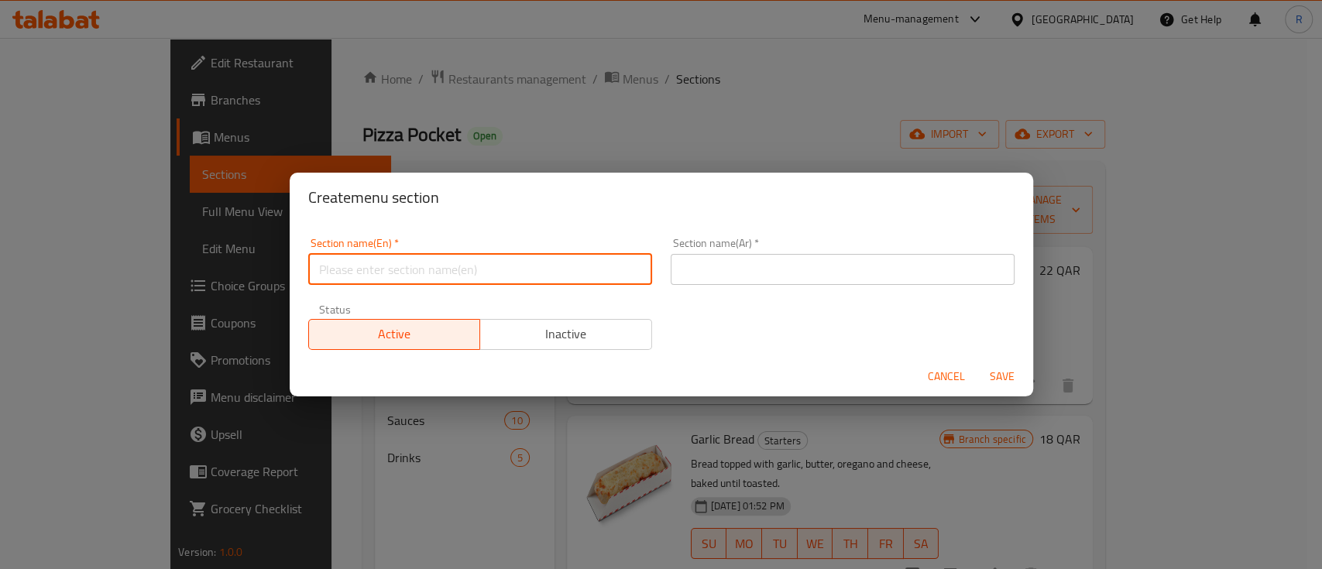
type input "M41"
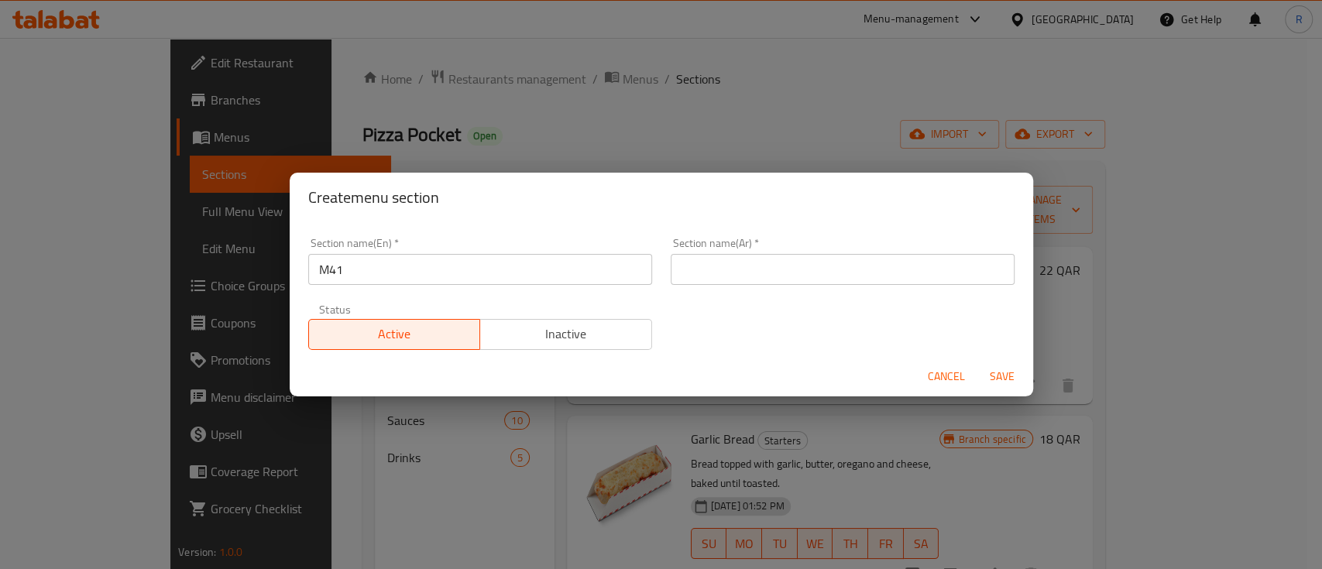
click at [678, 292] on div "Section name(Ar)   * Section name(Ar) *" at bounding box center [843, 262] width 363 height 66
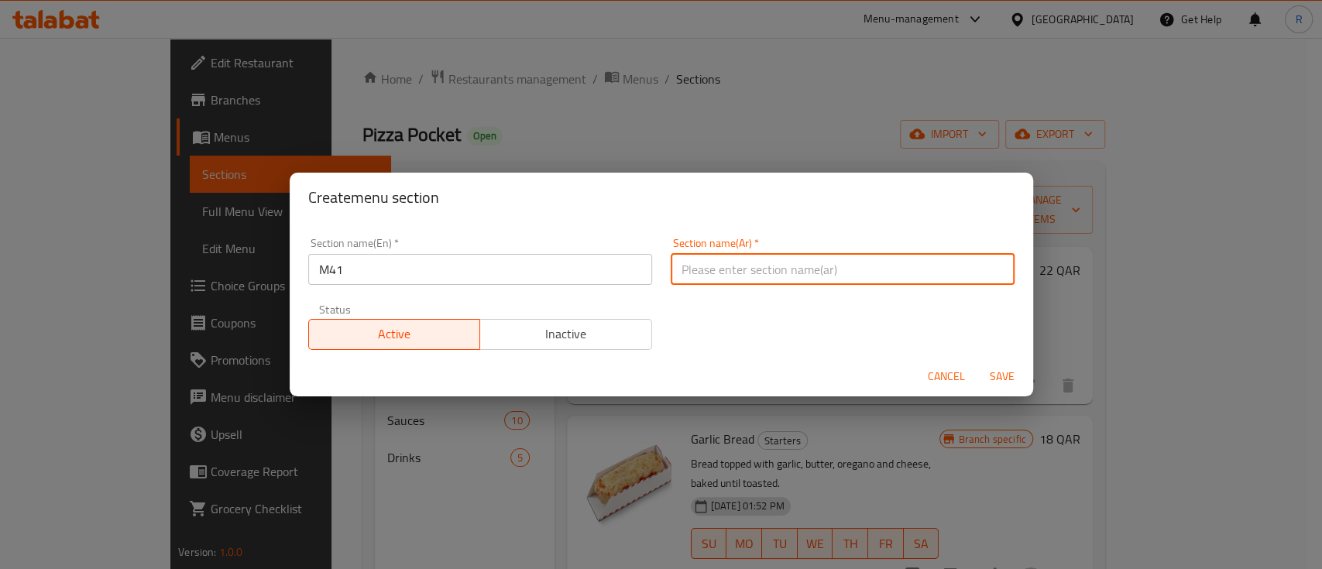
click at [710, 276] on input "text" at bounding box center [843, 269] width 344 height 31
type input "م41"
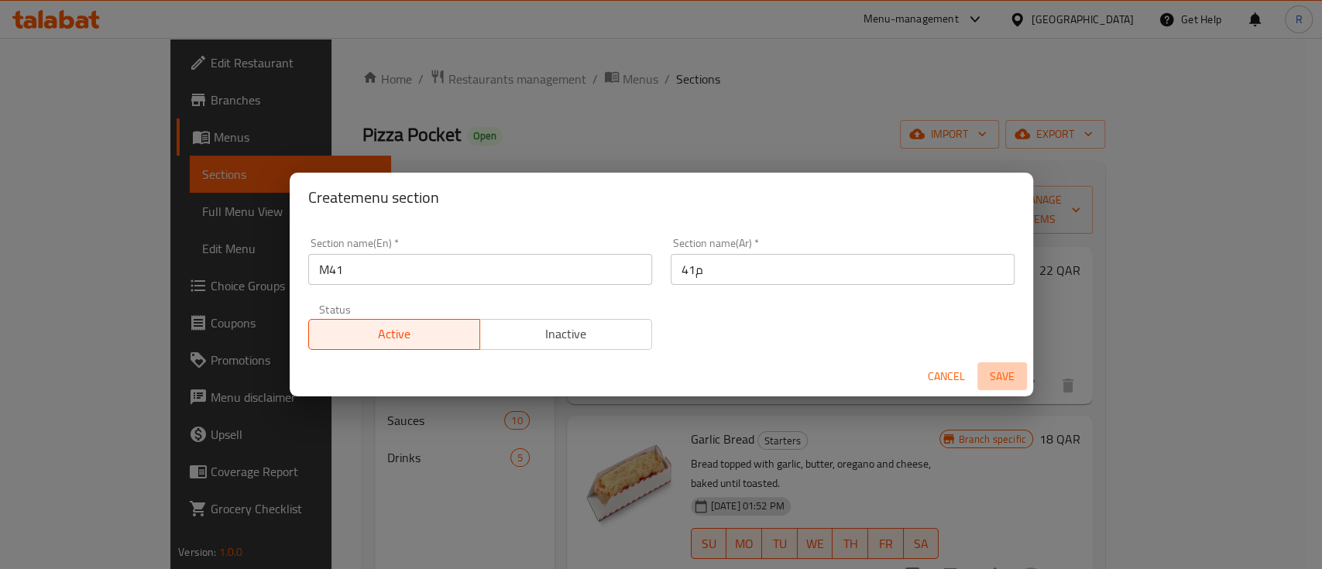
click at [990, 375] on span "Save" at bounding box center [1002, 376] width 37 height 19
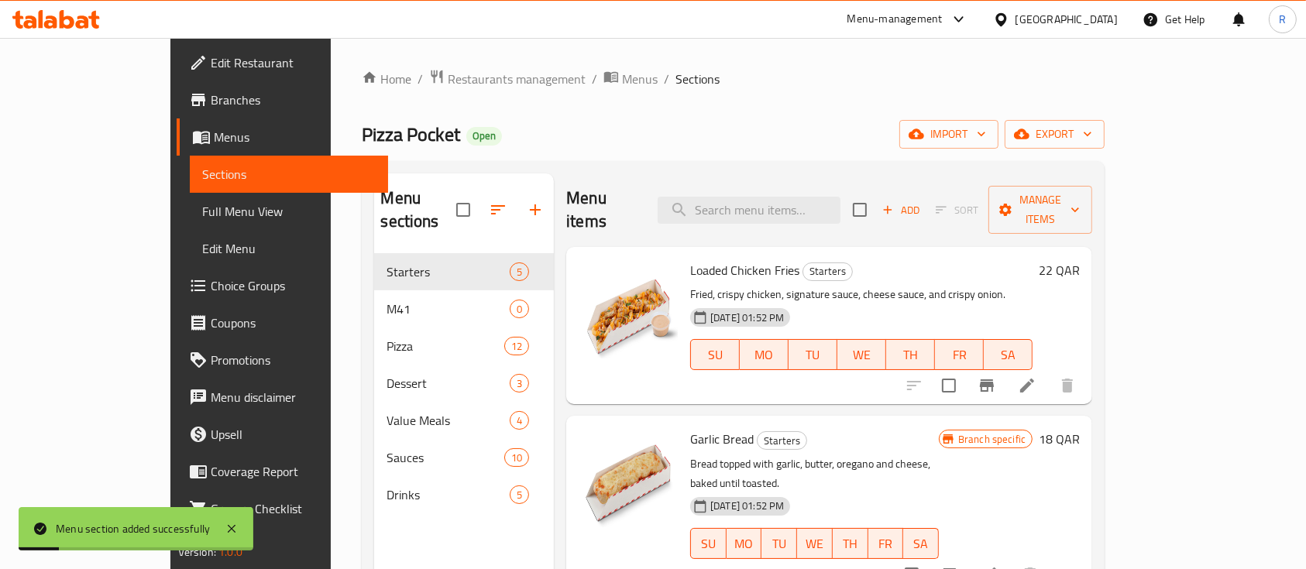
click at [811, 108] on div "Home / Restaurants management / Menus / Sections Pizza Pocket Open import expor…" at bounding box center [733, 412] width 743 height 686
click at [489, 202] on icon "button" at bounding box center [498, 210] width 19 height 19
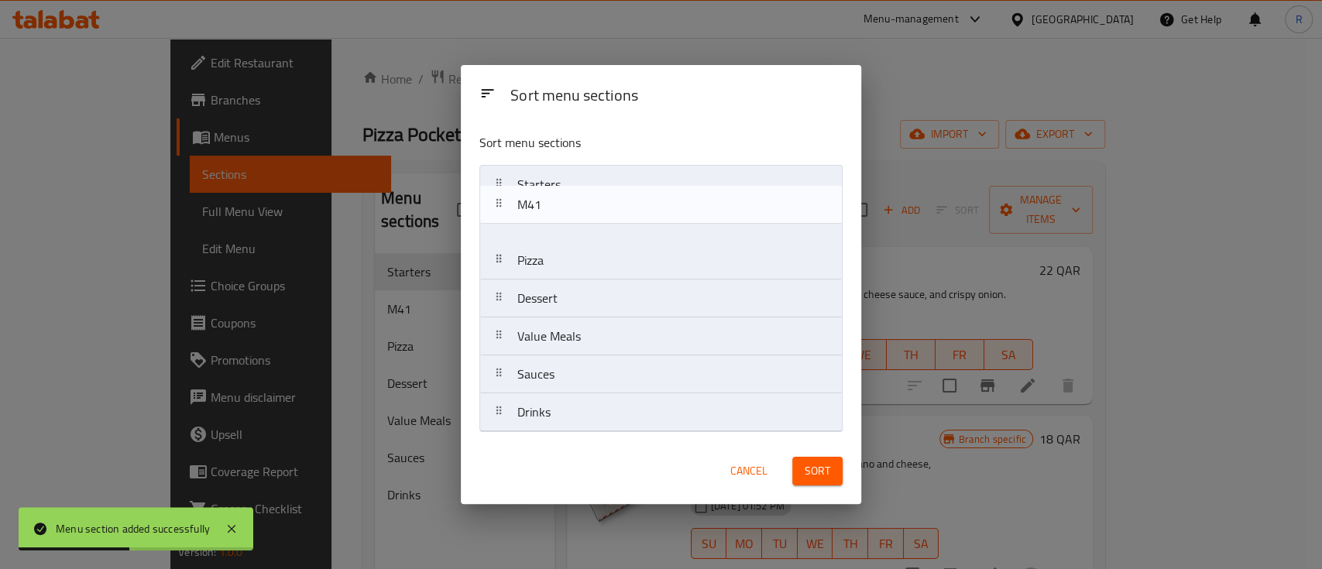
drag, startPoint x: 590, startPoint y: 232, endPoint x: 589, endPoint y: 203, distance: 28.7
click at [589, 203] on nav "Starters M41 Pizza Dessert Value Meals Sauces Drinks" at bounding box center [660, 298] width 363 height 267
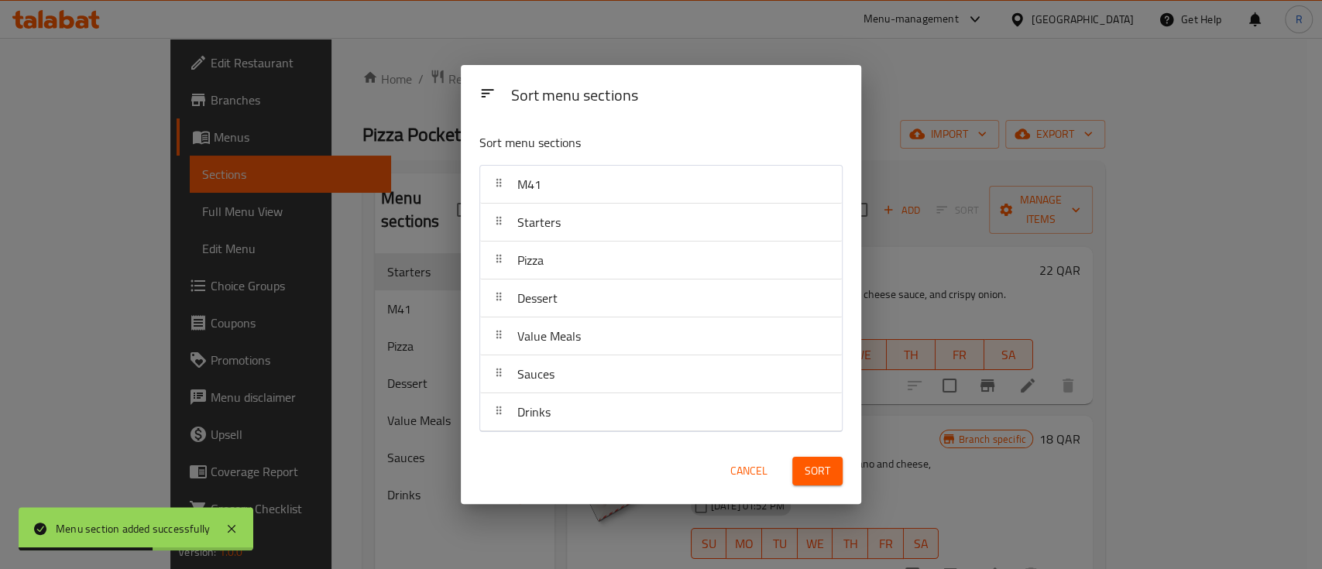
click at [818, 477] on span "Sort" at bounding box center [818, 471] width 26 height 19
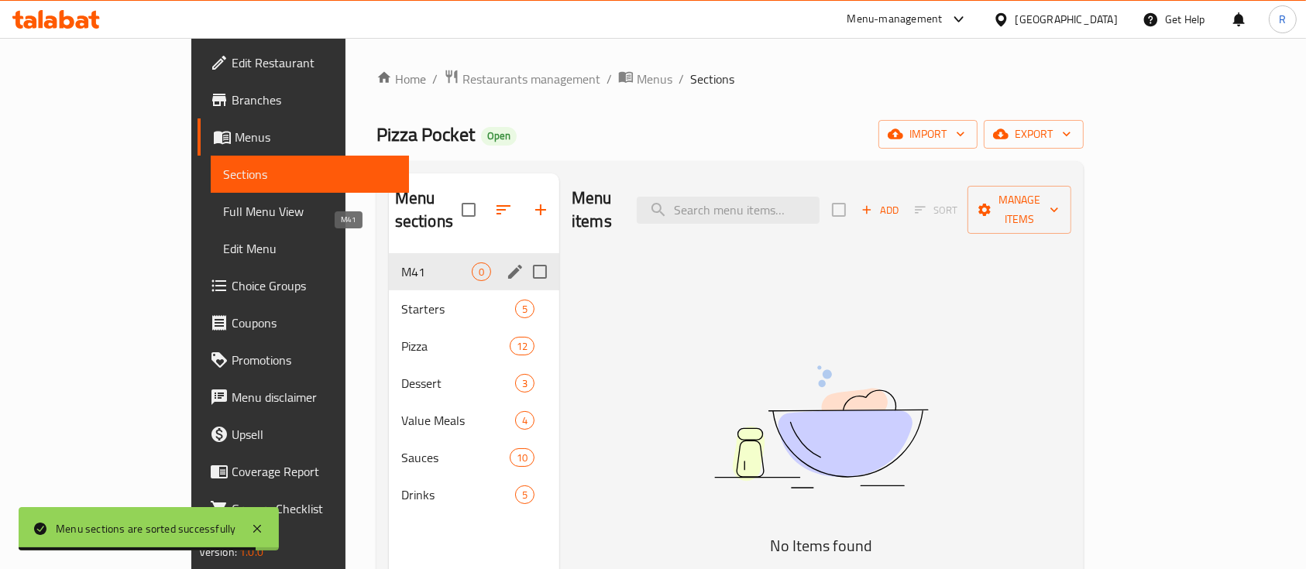
click at [401, 263] on span "M41" at bounding box center [436, 272] width 70 height 19
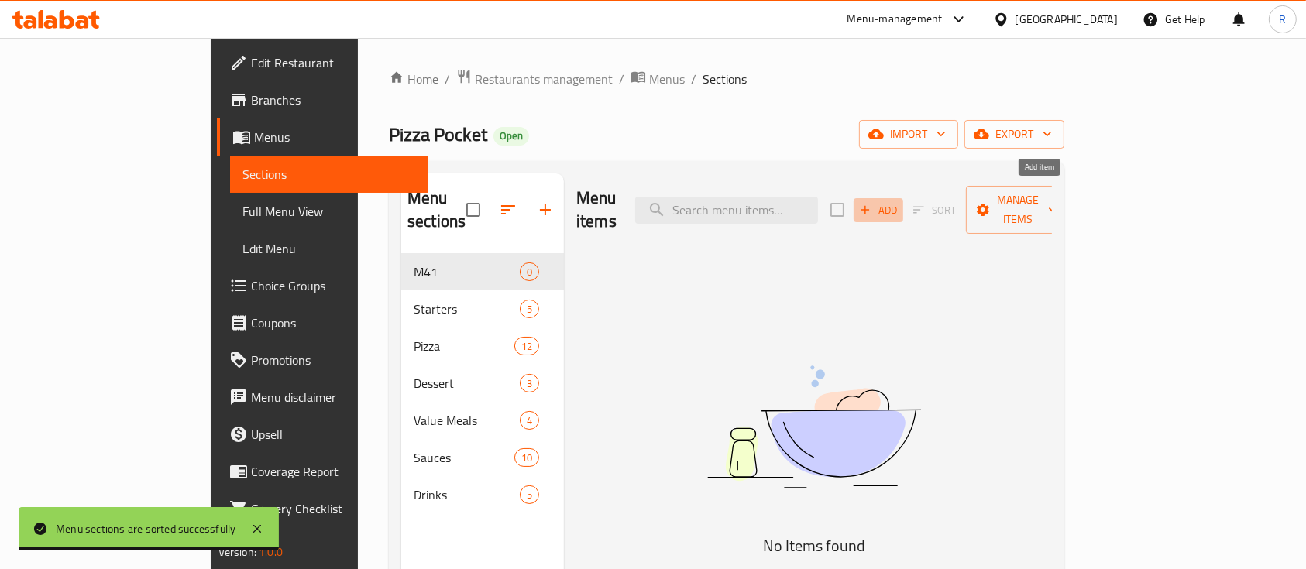
click at [899, 201] on span "Add" at bounding box center [878, 210] width 42 height 18
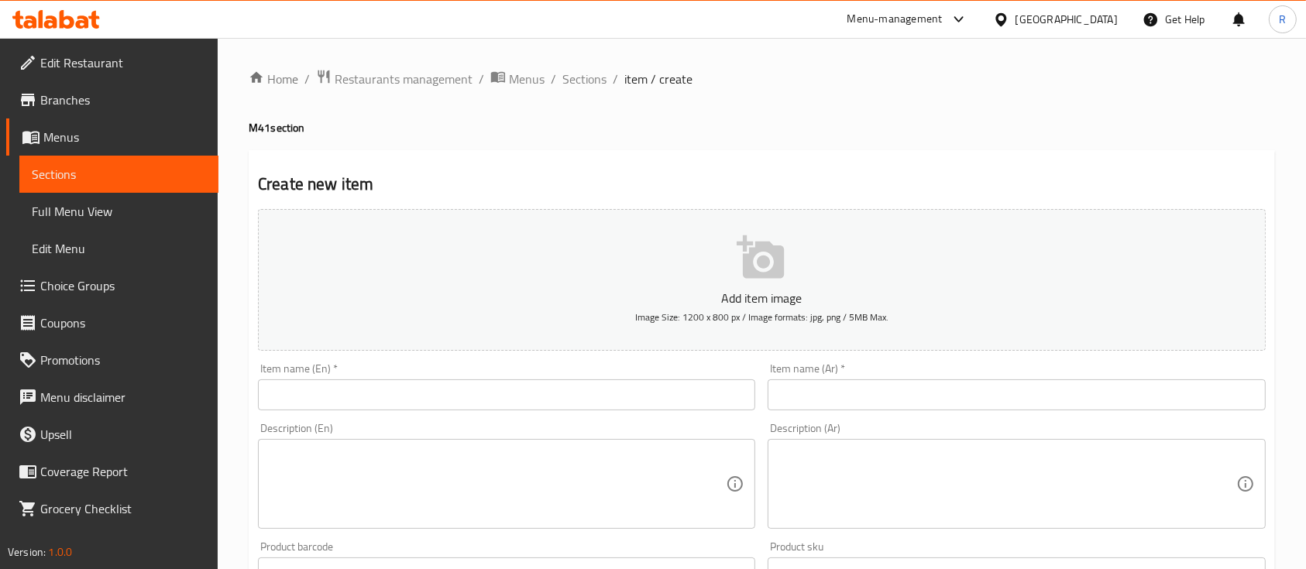
click at [322, 407] on input "text" at bounding box center [506, 395] width 497 height 31
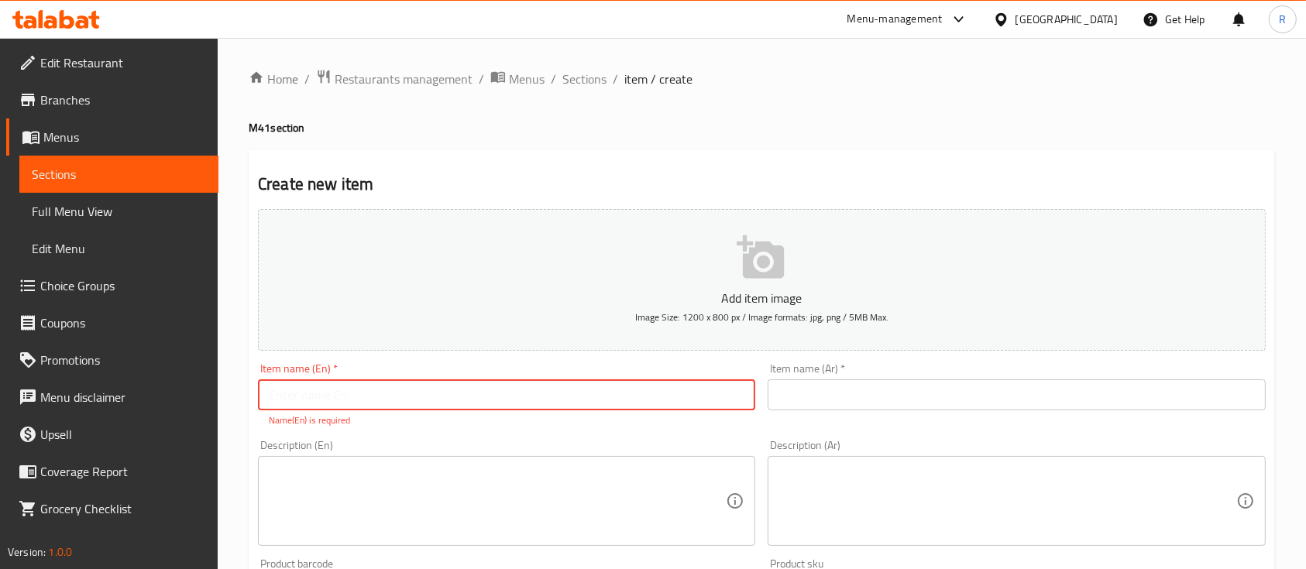
paste input "Pepperoni Pizza"
click at [418, 390] on input "Pepperoni Pizza Meal" at bounding box center [506, 395] width 497 height 31
type input "Pepperoni Pizza Meal"
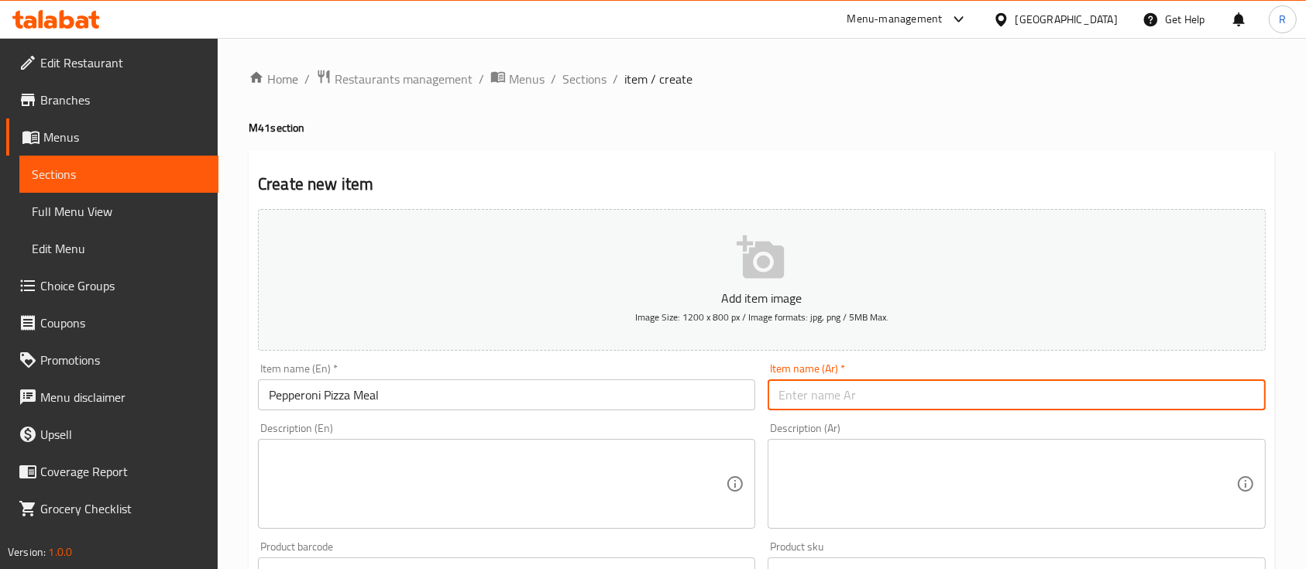
click at [845, 404] on input "text" at bounding box center [1016, 395] width 497 height 31
paste input "وجبة بيتزا بيبروني"
type input "وجبة بيتزا بيبروني"
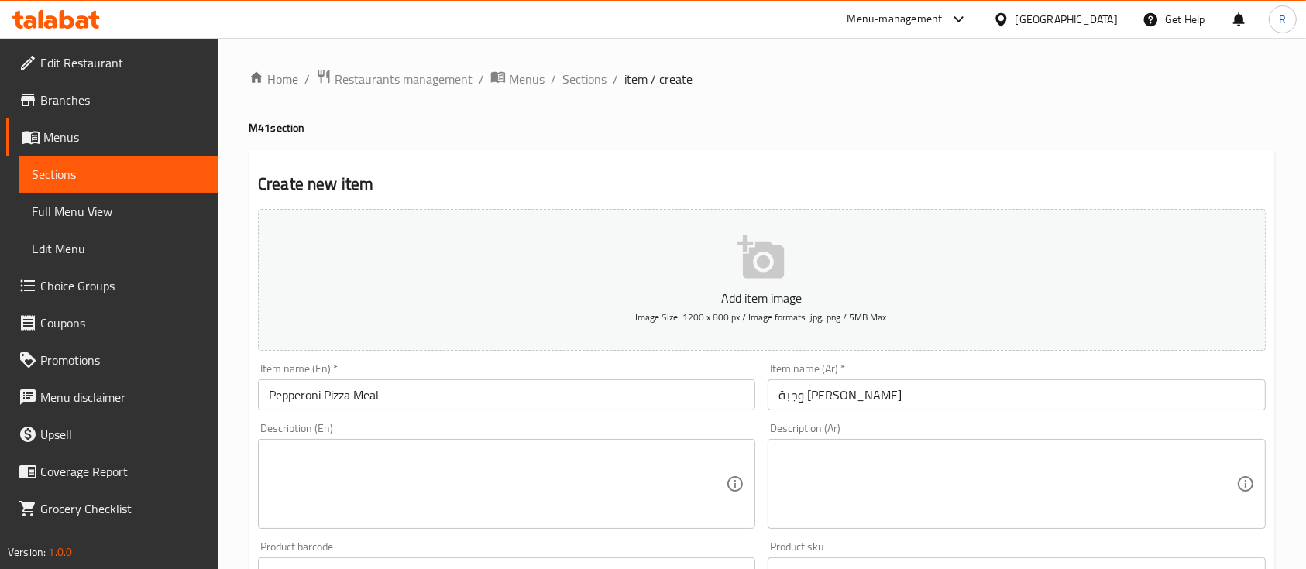
click at [797, 129] on h4 "M41 section" at bounding box center [762, 127] width 1026 height 15
click at [415, 493] on textarea at bounding box center [497, 485] width 457 height 74
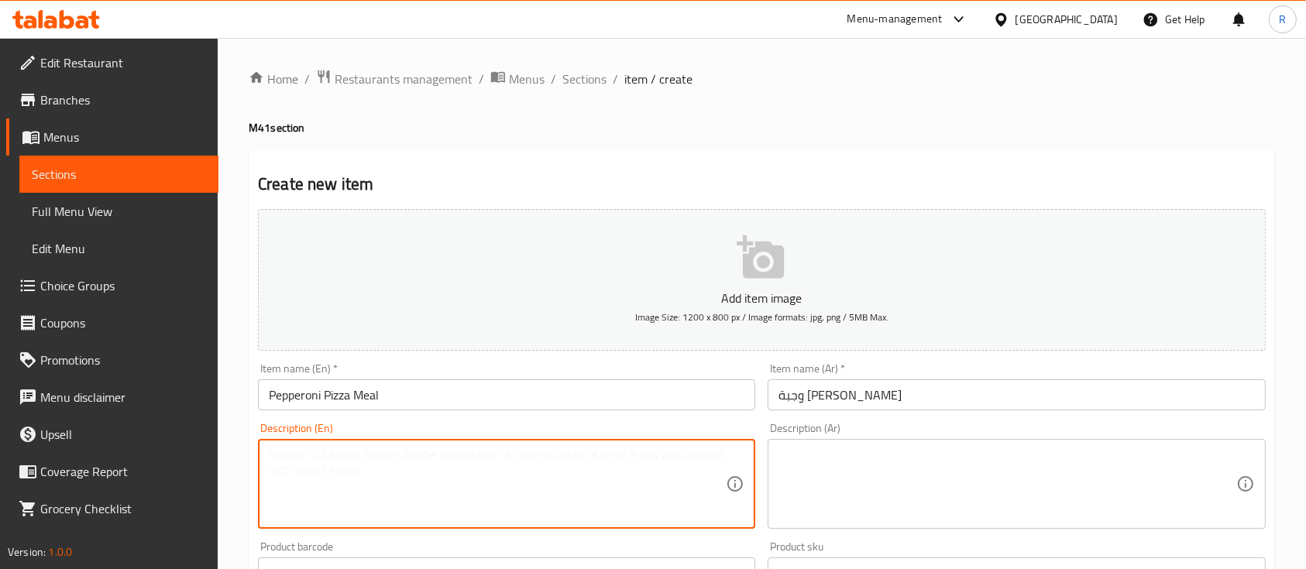
paste textarea "وجبة بيتزا بيبروني"
type textarea "وجبة بيتزا بيبروني"
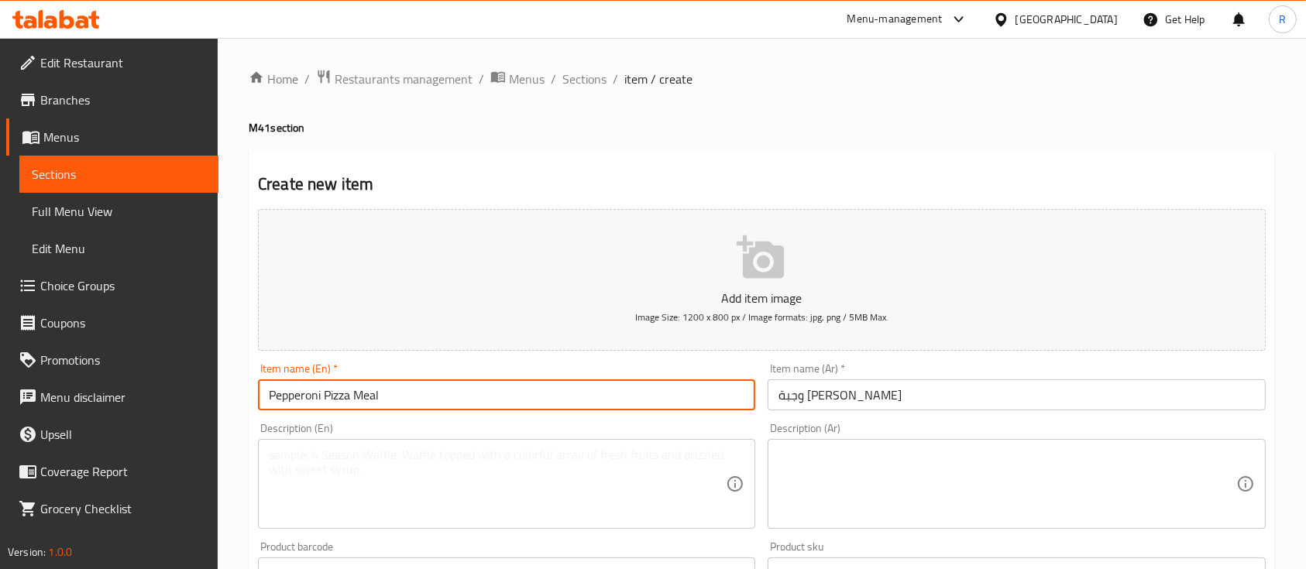
drag, startPoint x: 351, startPoint y: 396, endPoint x: 249, endPoint y: 402, distance: 101.7
click at [295, 459] on textarea at bounding box center [497, 485] width 457 height 74
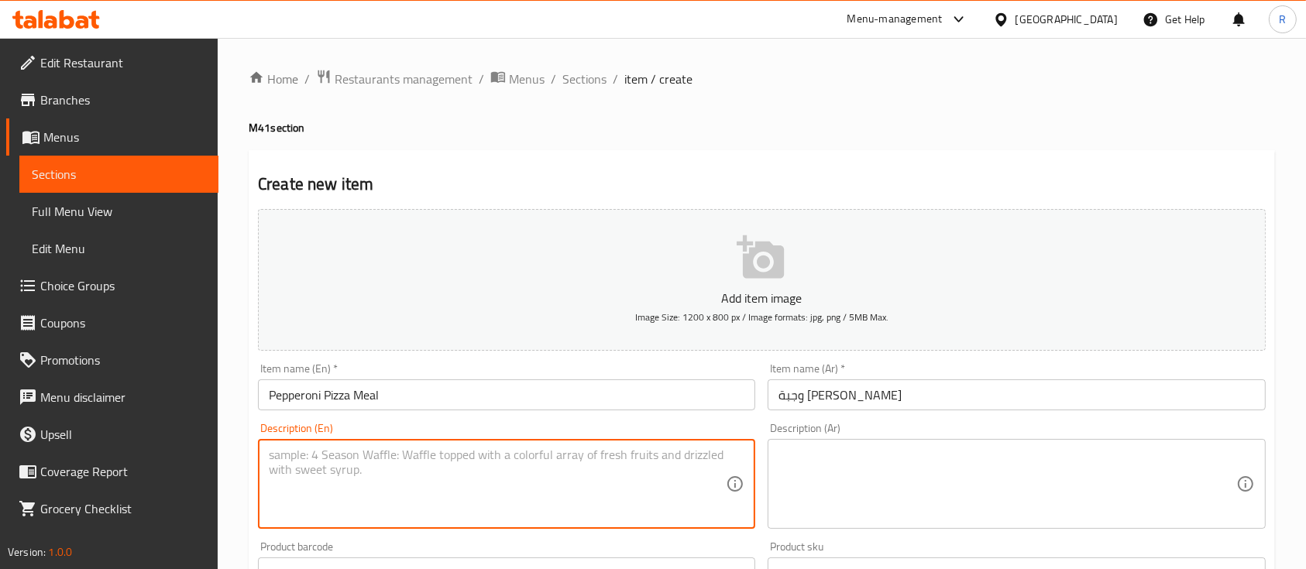
paste textarea "Pepperoni Pizza"
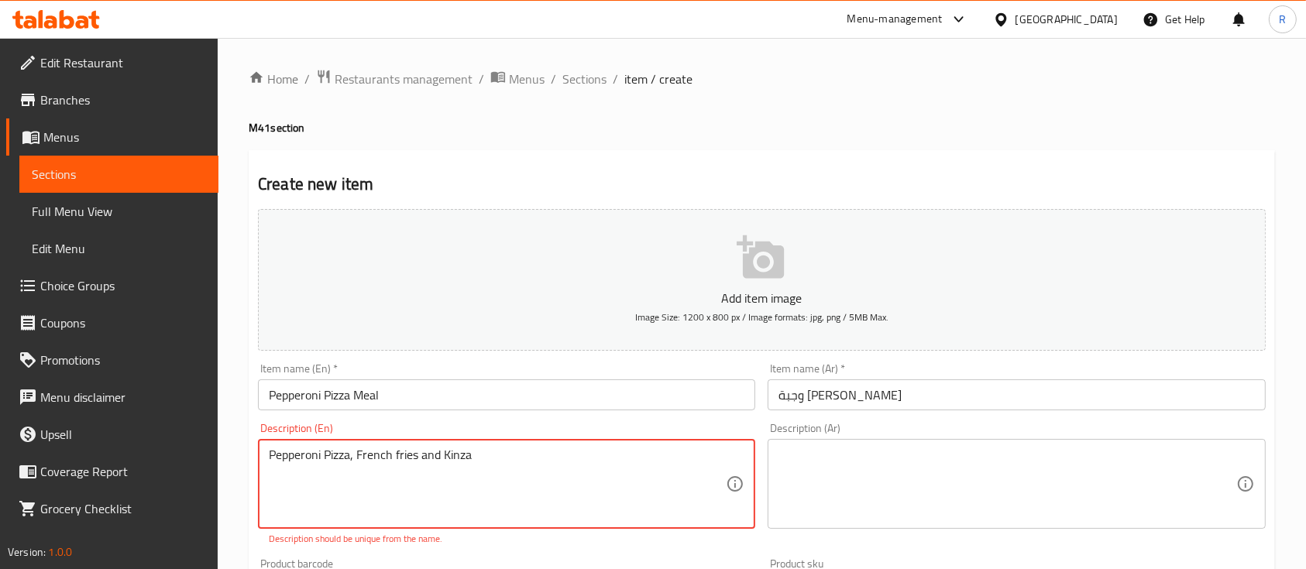
click at [513, 452] on textarea "Pepperoni Pizza, French fries and Kinza" at bounding box center [497, 485] width 457 height 74
type textarea "Pepperoni Pizza, French fries and Kinza"
click at [840, 485] on textarea at bounding box center [1006, 485] width 457 height 74
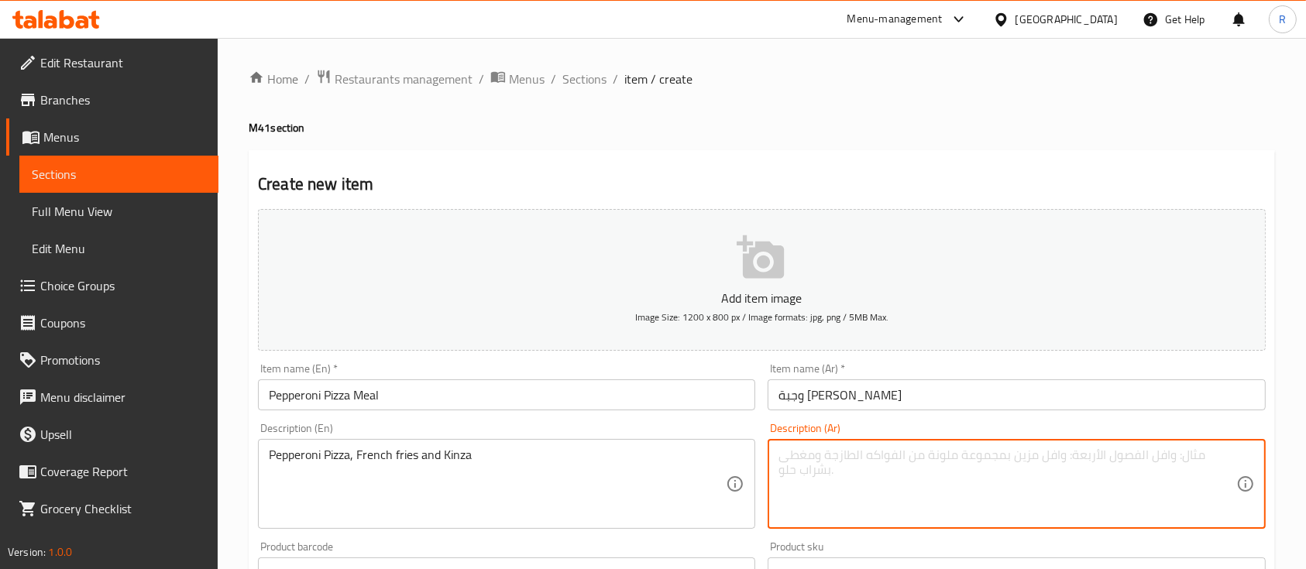
paste textarea "بيتزا بيبروني، بطاطس مقلية وكينزا"
type textarea "بيتزا بيبروني، بطاطس مقلية وكينزا"
click at [833, 107] on div "Home / Restaurants management / Menus / Sections / item / create M41 section Cr…" at bounding box center [762, 566] width 1026 height 995
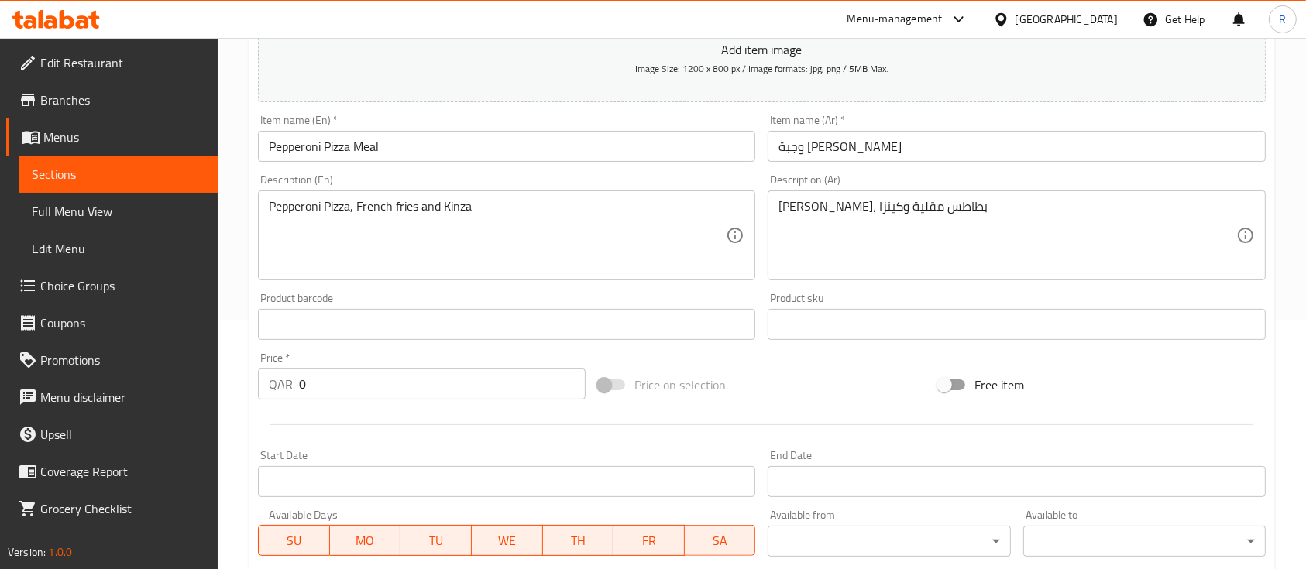
scroll to position [254, 0]
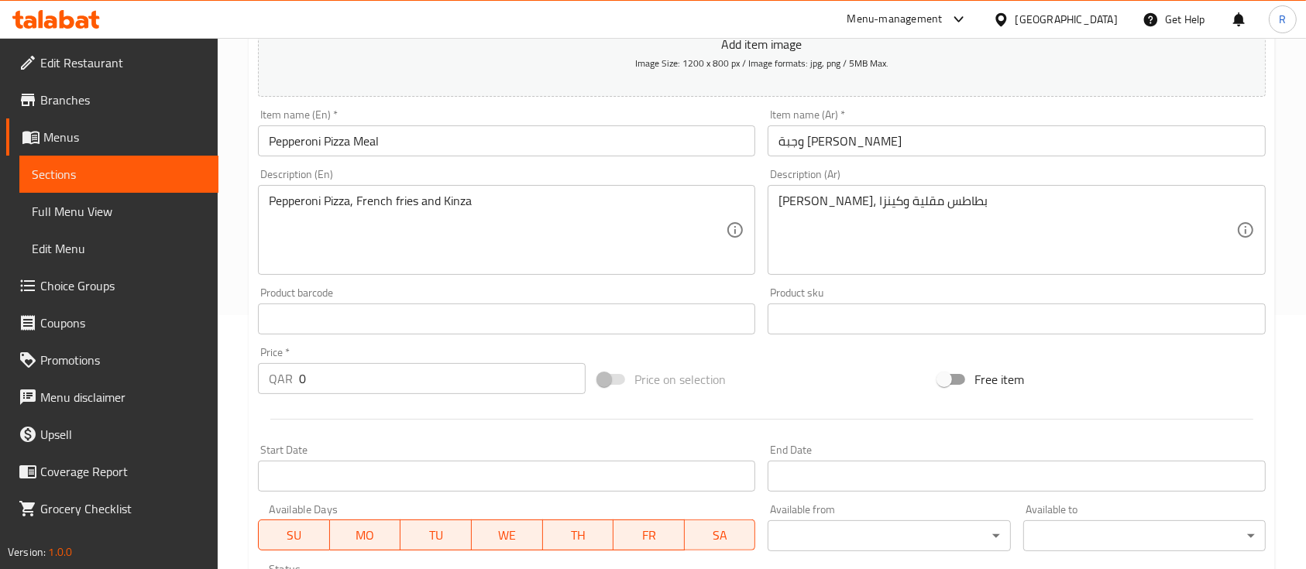
click at [352, 373] on input "0" at bounding box center [442, 378] width 287 height 31
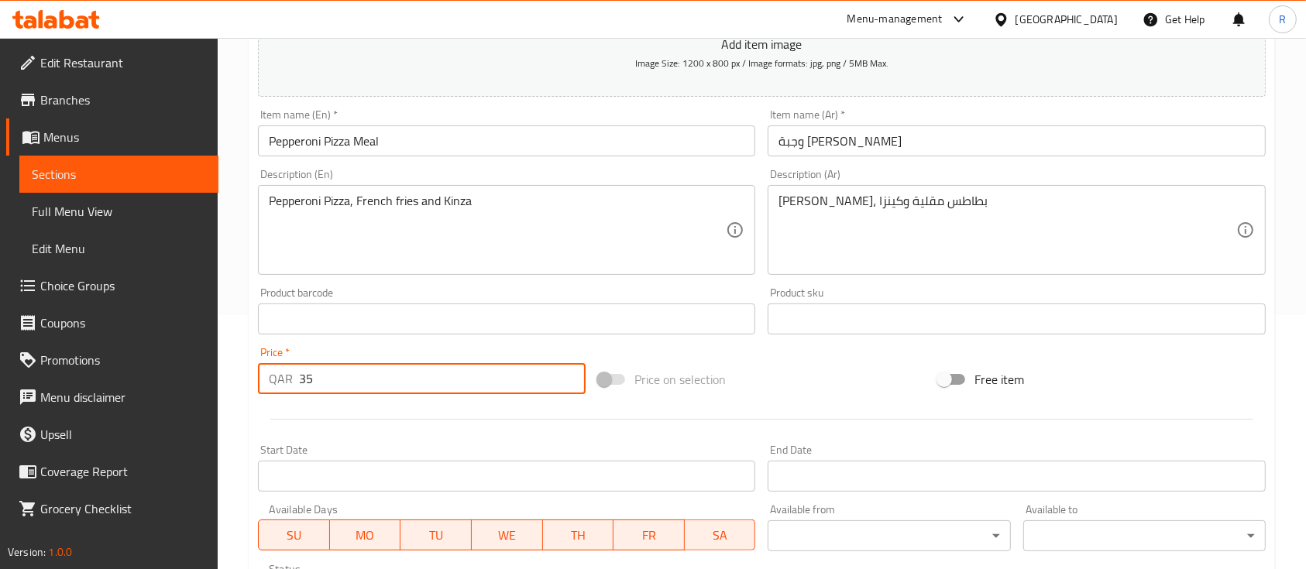
scroll to position [525, 0]
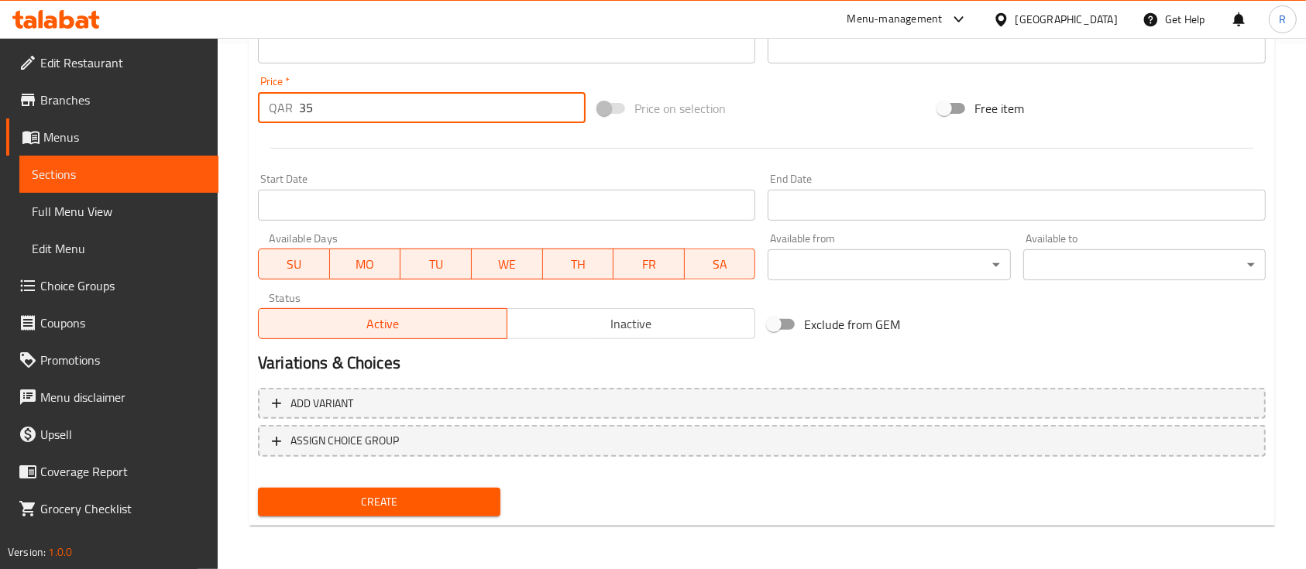
type input "35"
click at [384, 493] on span "Create" at bounding box center [379, 502] width 218 height 19
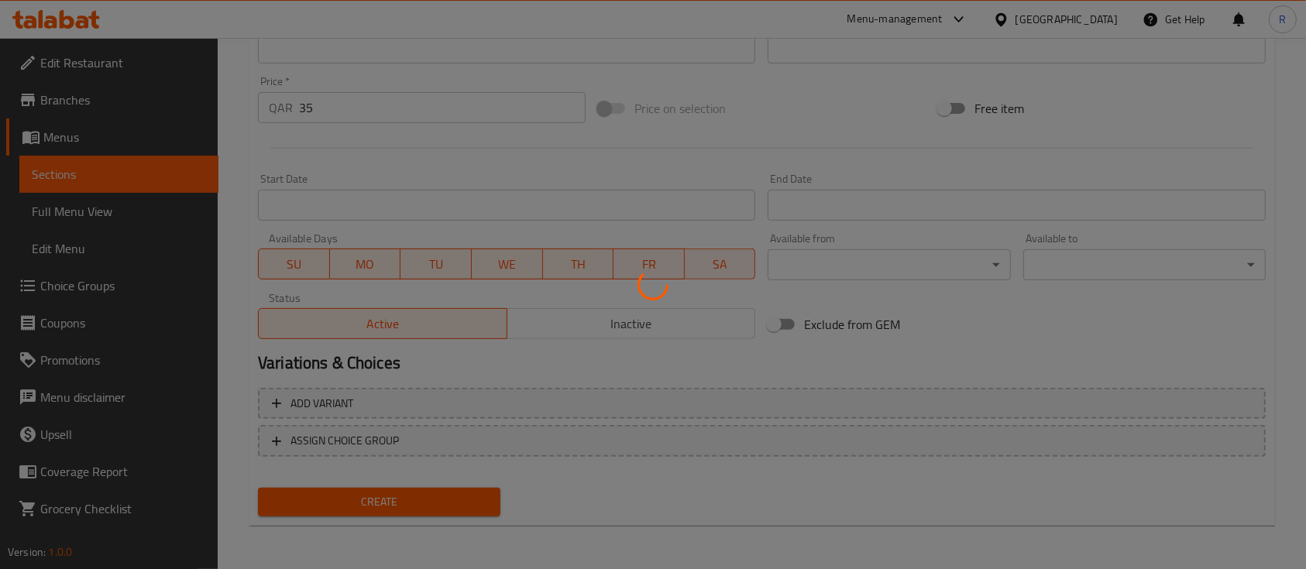
type input "0"
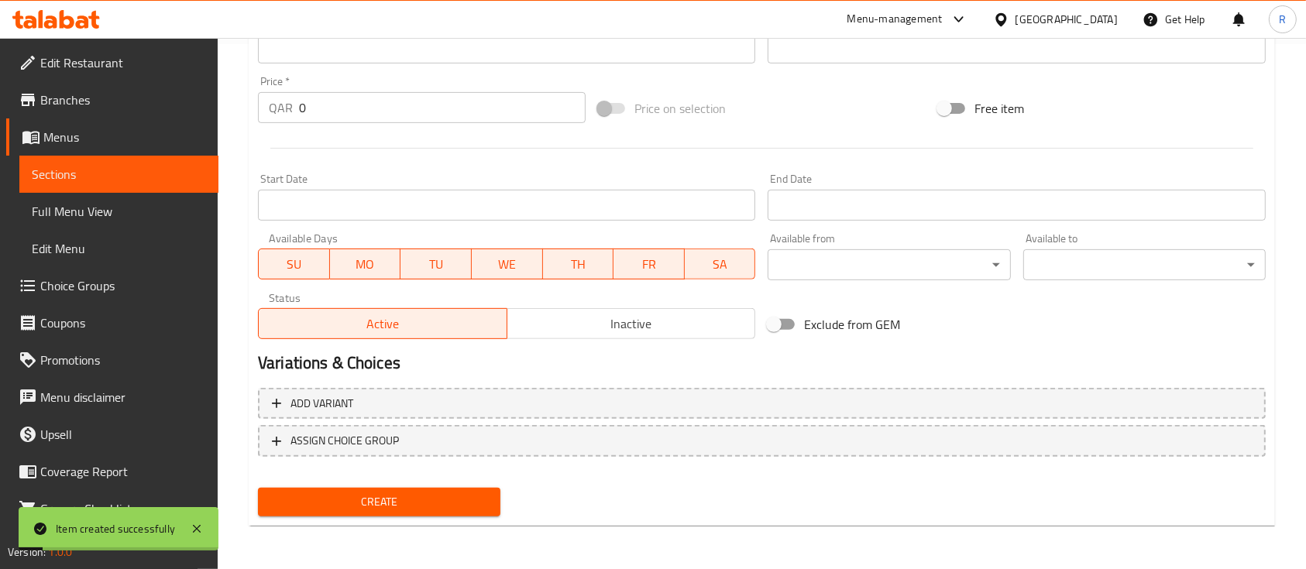
scroll to position [0, 0]
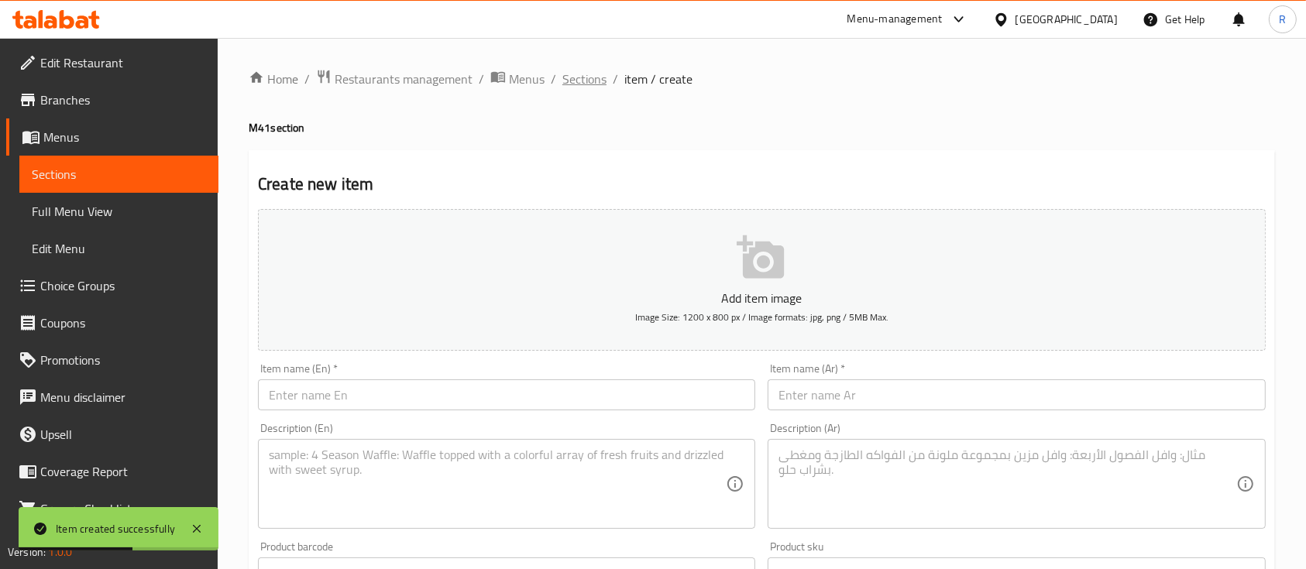
click at [587, 75] on span "Sections" at bounding box center [584, 79] width 44 height 19
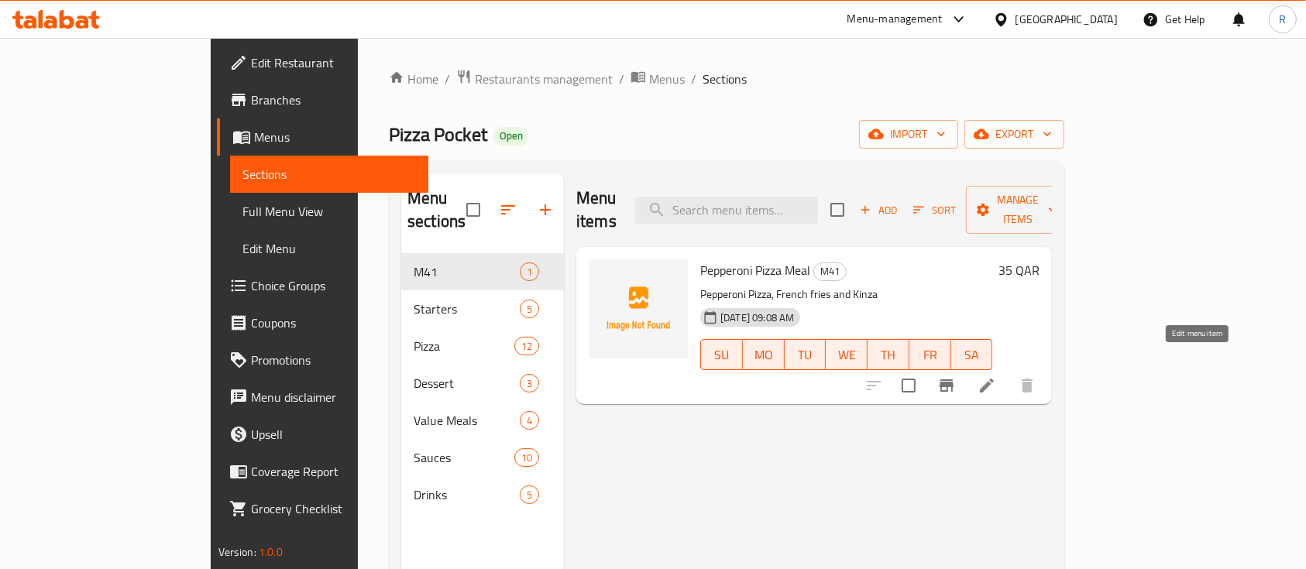
click at [994, 379] on icon at bounding box center [987, 386] width 14 height 14
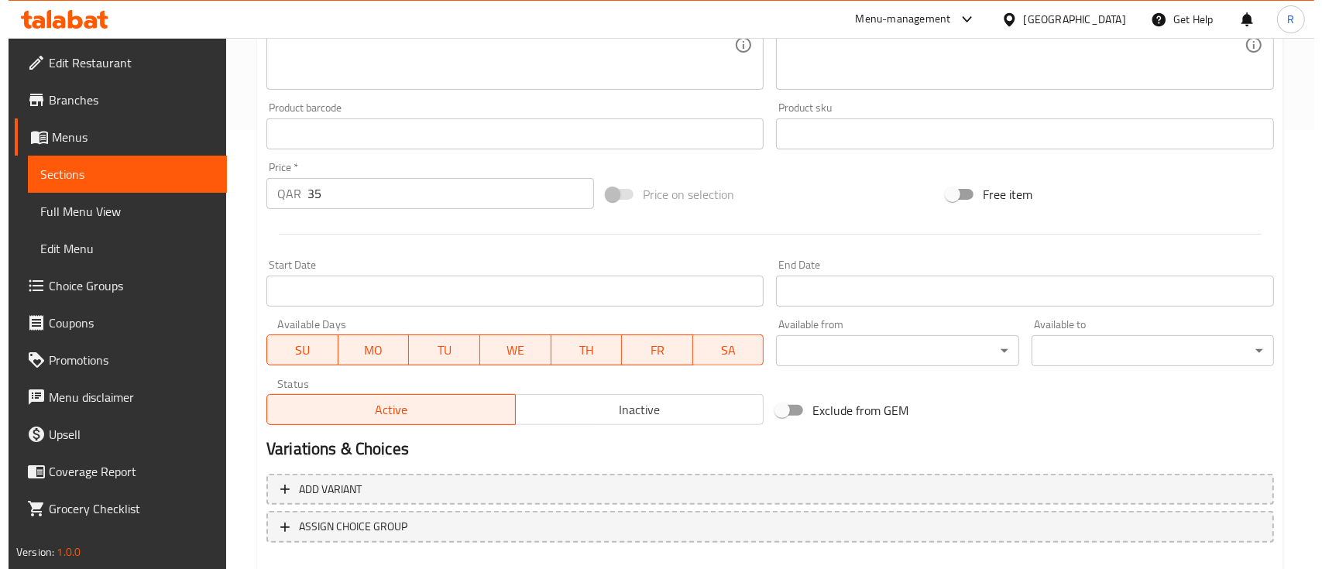
scroll to position [525, 0]
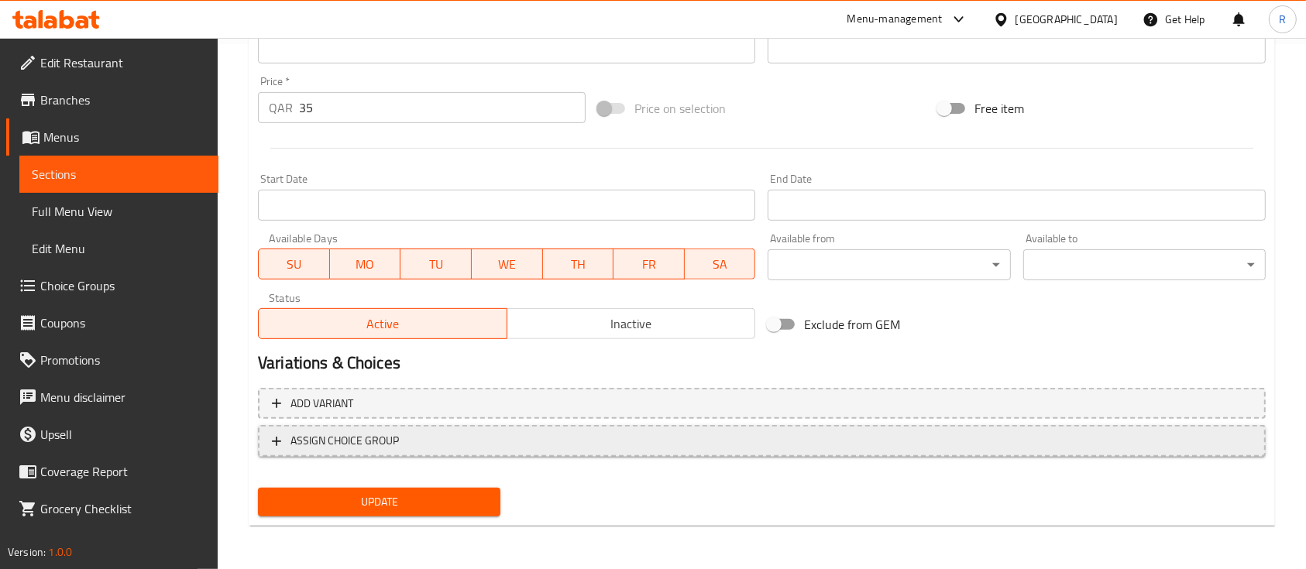
click at [407, 432] on span "ASSIGN CHOICE GROUP" at bounding box center [762, 440] width 980 height 19
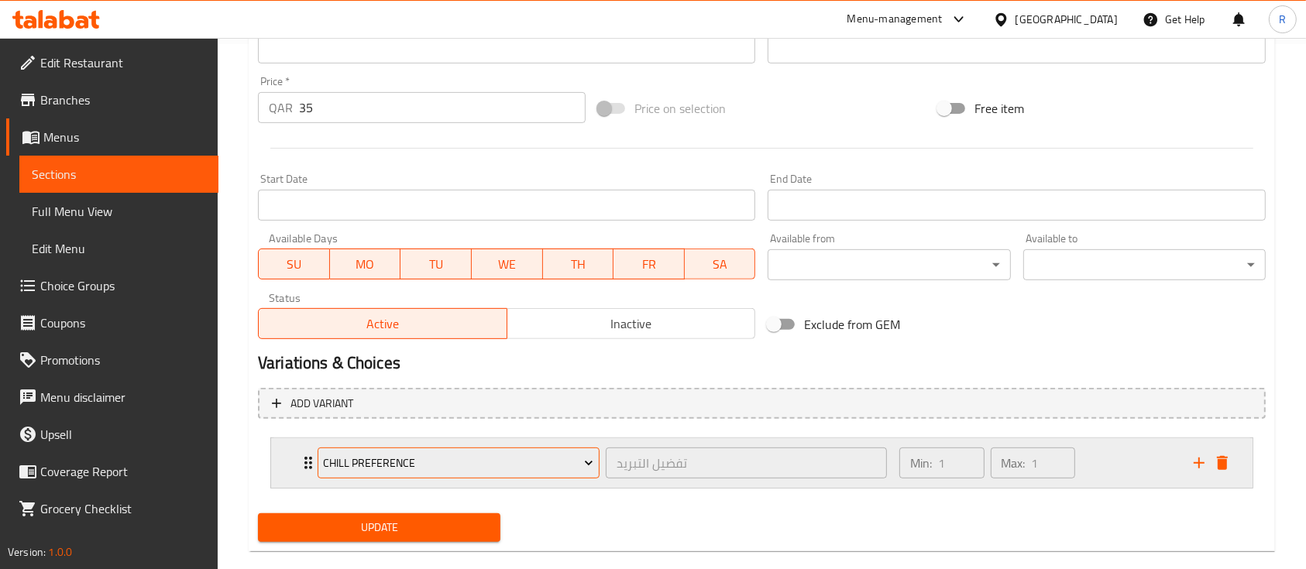
click at [485, 459] on span "chill Preference" at bounding box center [458, 463] width 270 height 19
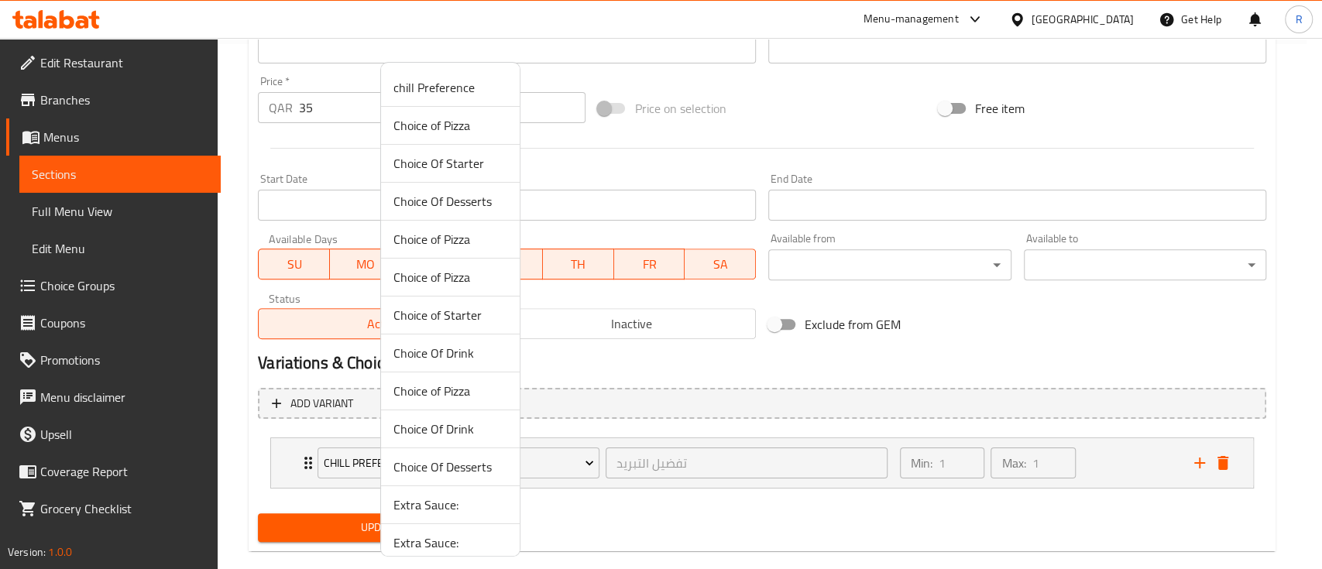
click at [451, 420] on span "Choice Of Drink" at bounding box center [450, 429] width 114 height 19
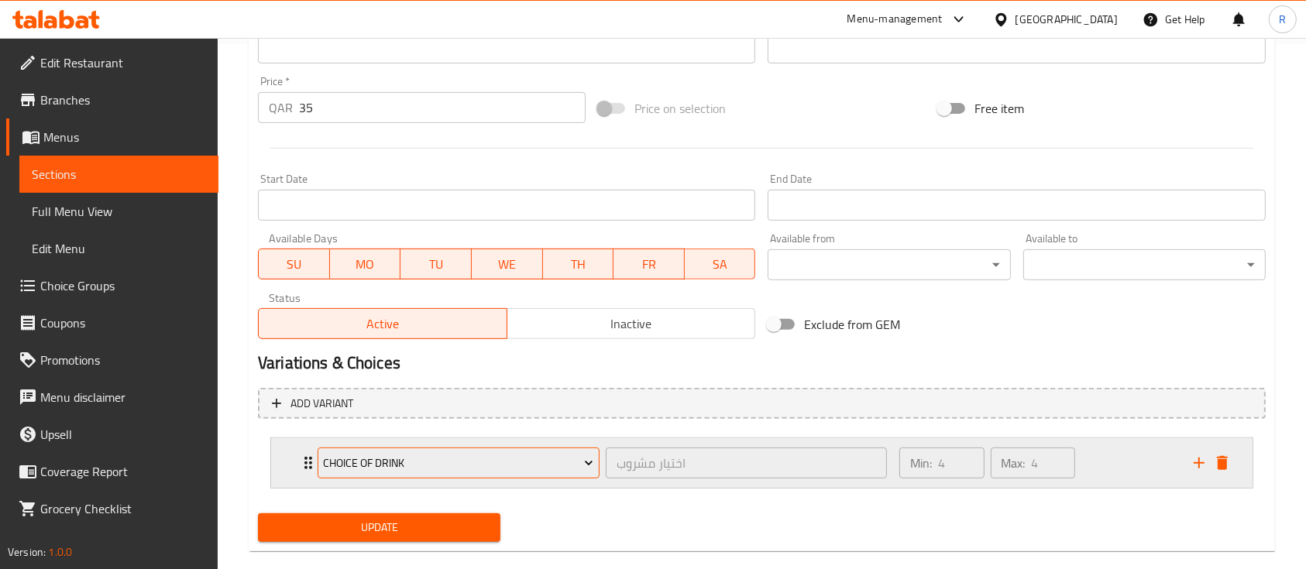
click at [473, 468] on span "Choice Of Drink" at bounding box center [458, 463] width 270 height 19
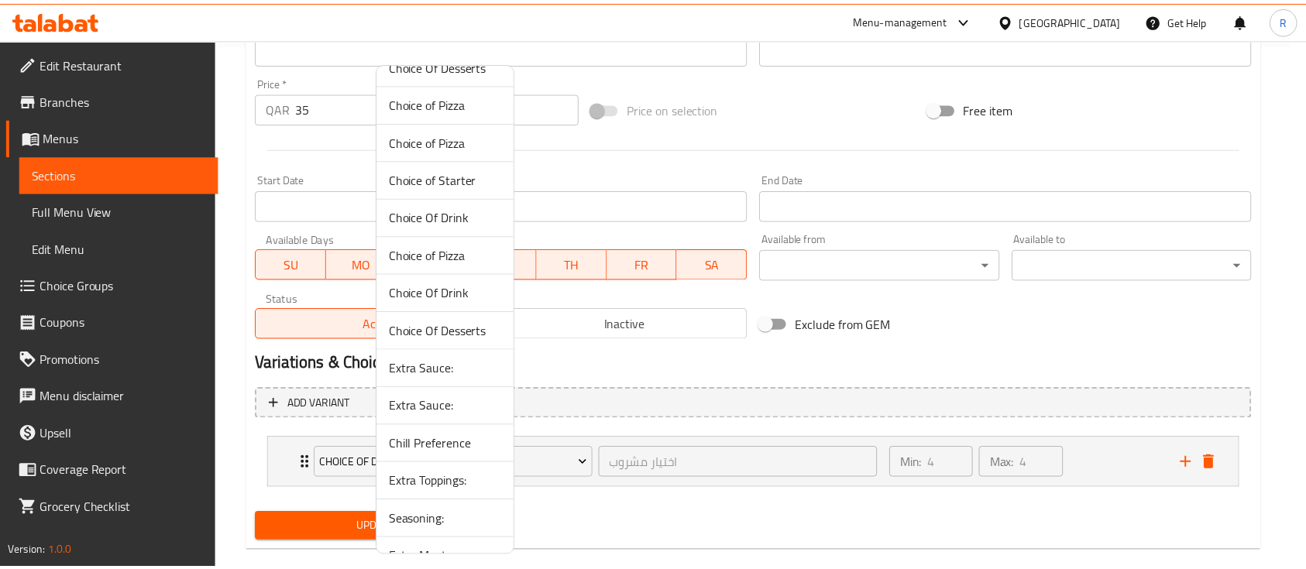
scroll to position [127, 0]
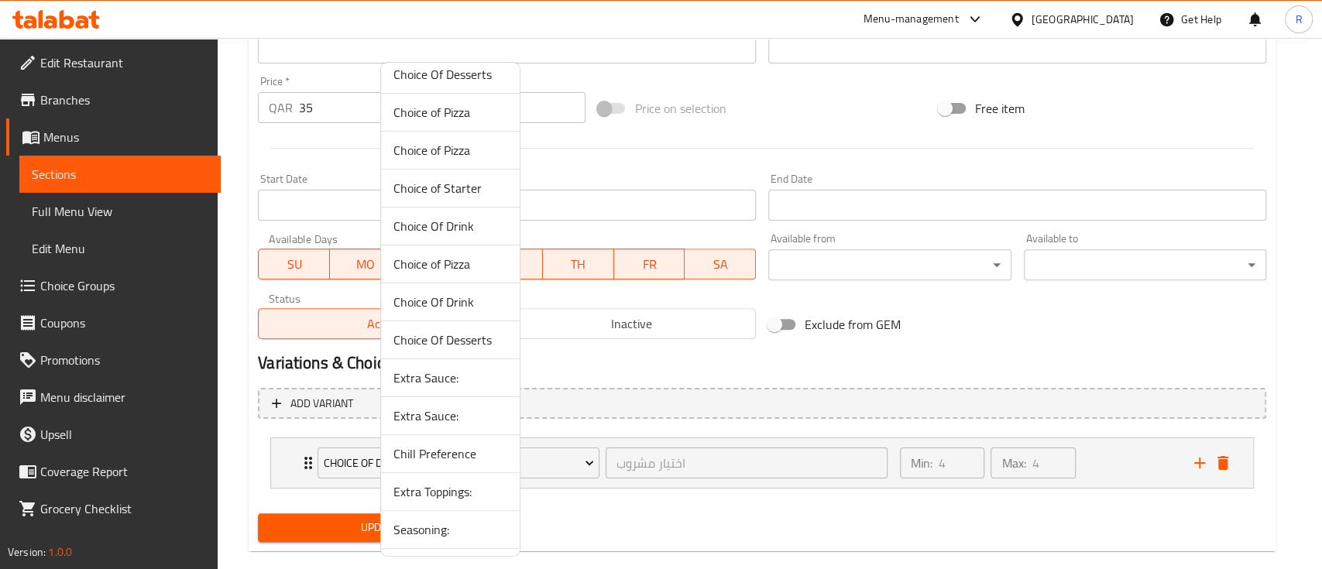
click at [441, 301] on span "Choice Of Drink" at bounding box center [450, 302] width 114 height 19
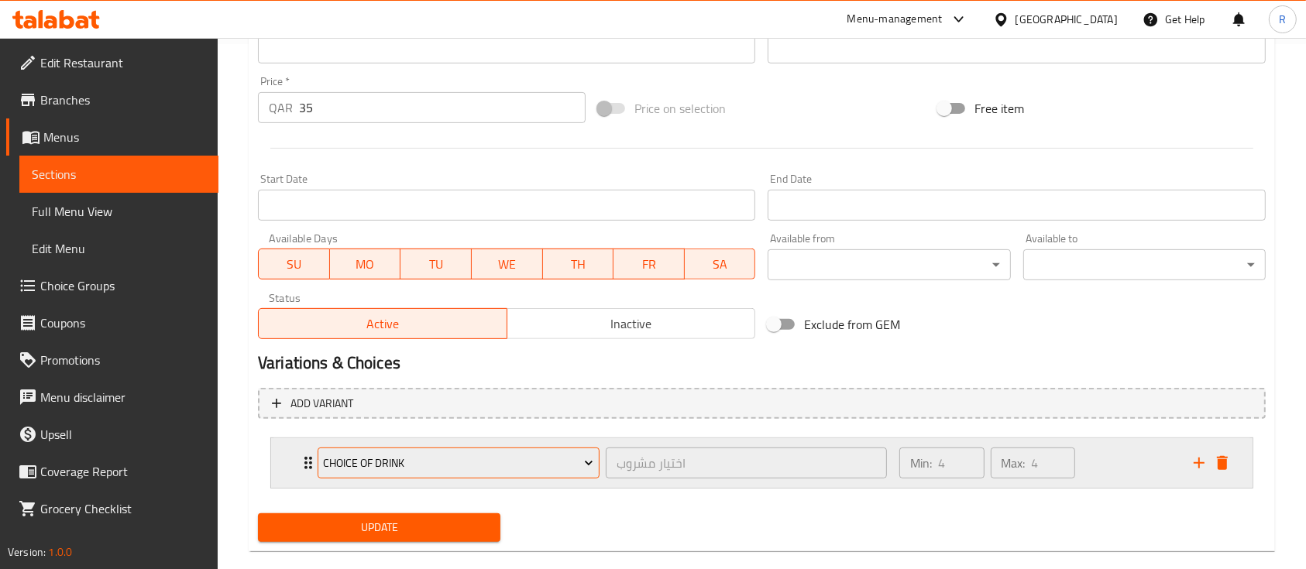
click at [521, 455] on span "Choice Of Drink" at bounding box center [458, 463] width 270 height 19
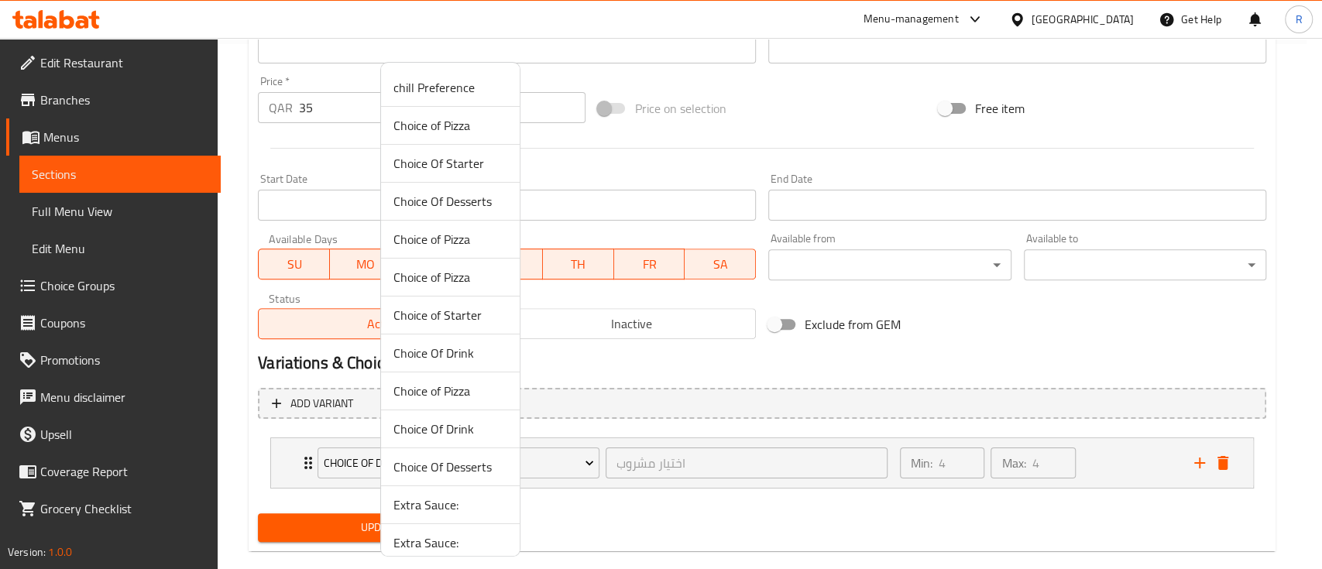
click at [456, 348] on span "Choice Of Drink" at bounding box center [450, 353] width 114 height 19
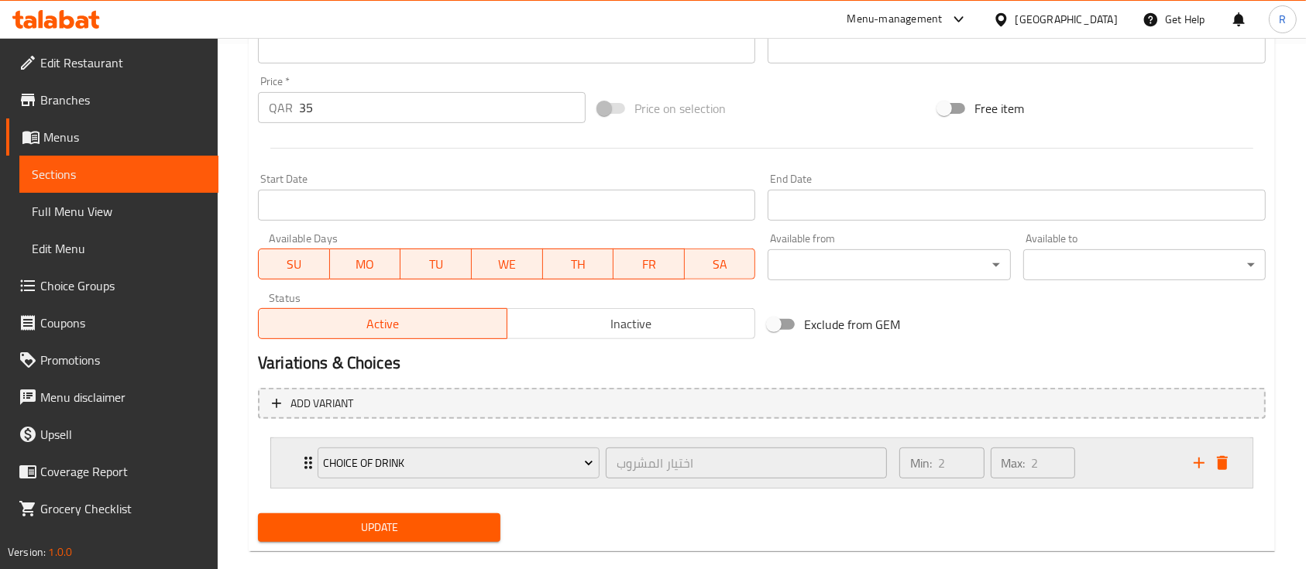
click at [1125, 471] on div "Min: 2 ​ Max: 2 ​" at bounding box center [1037, 463] width 294 height 50
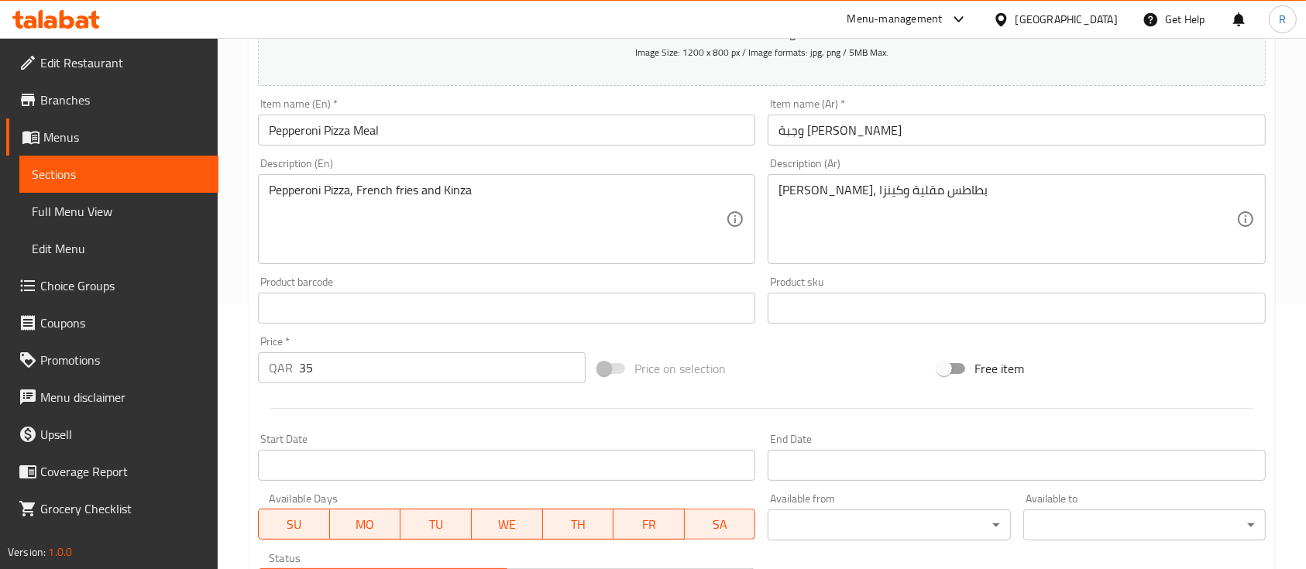
scroll to position [0, 0]
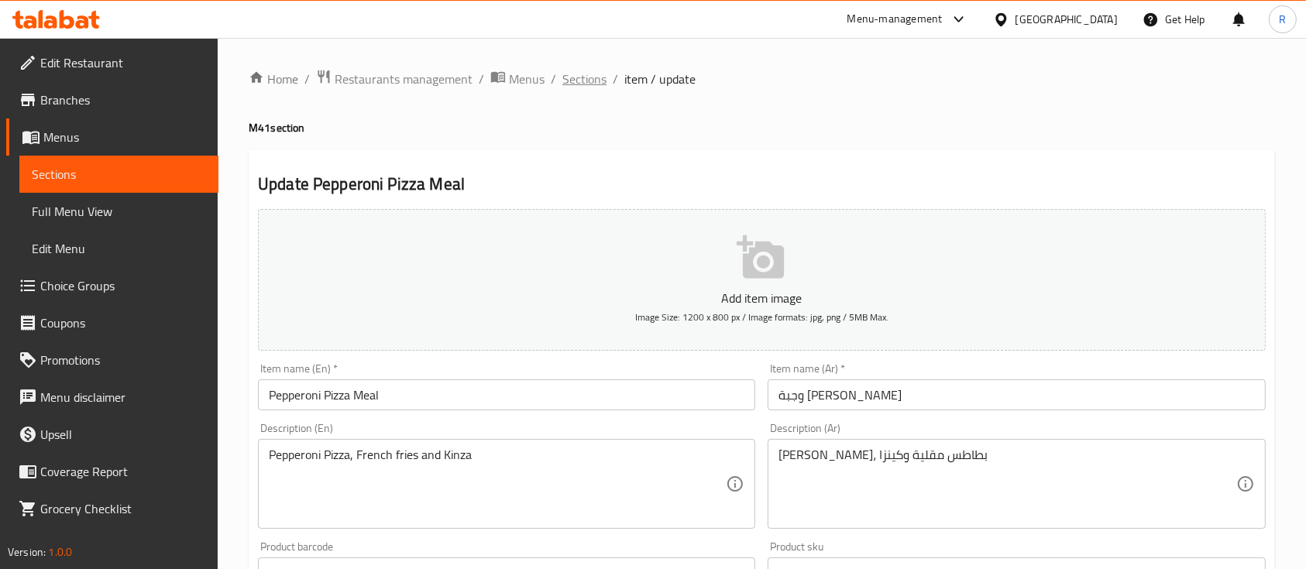
click at [582, 74] on span "Sections" at bounding box center [584, 79] width 44 height 19
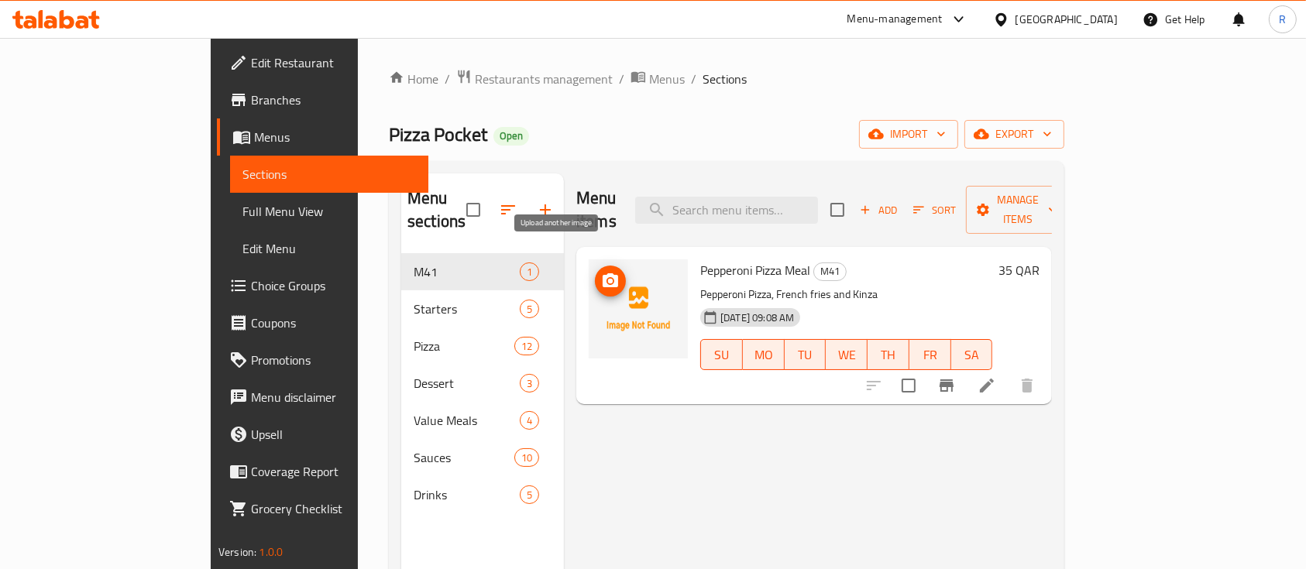
click at [601, 272] on icon "upload picture" at bounding box center [610, 281] width 19 height 19
